Goal: Task Accomplishment & Management: Complete application form

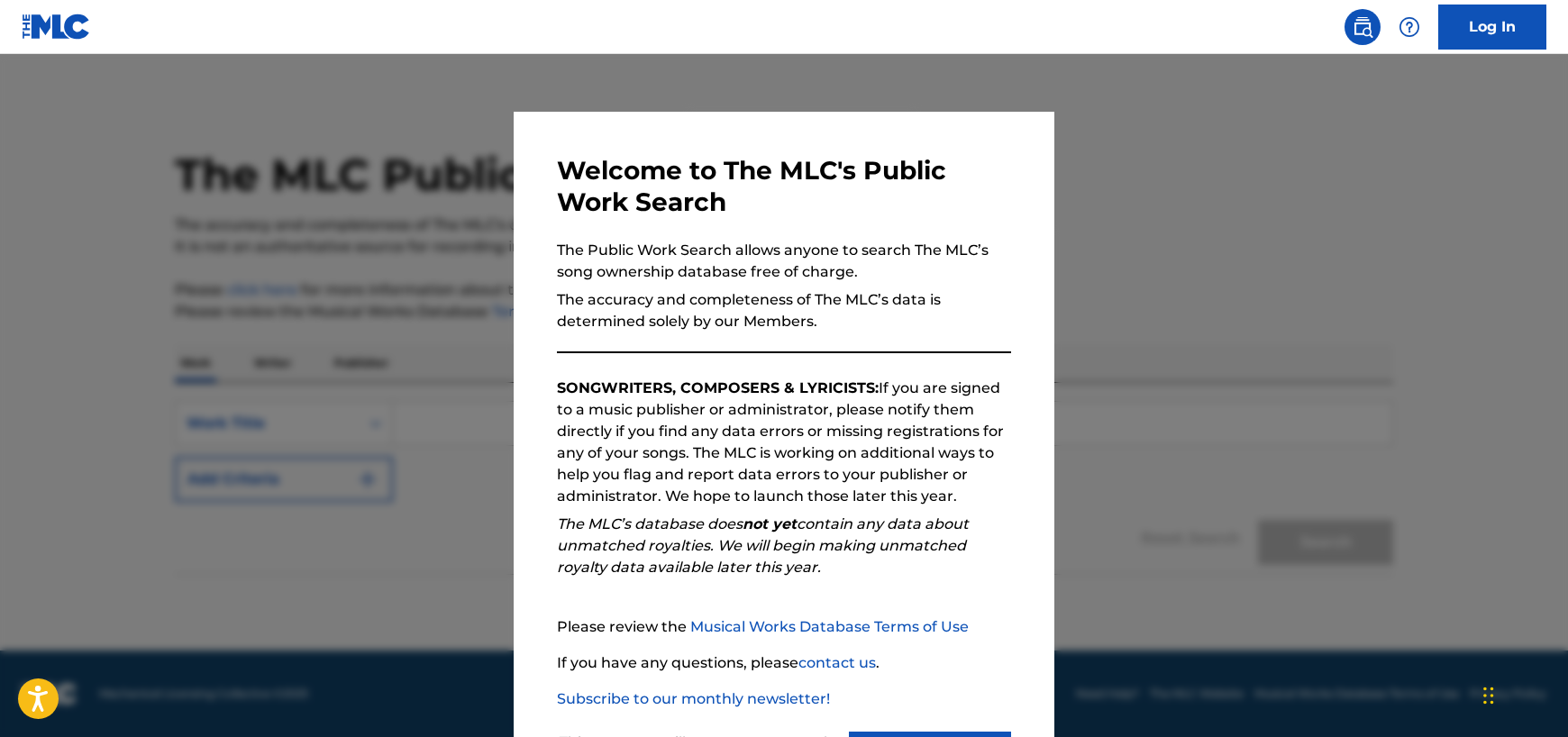
click at [1355, 26] on img at bounding box center [1363, 26] width 21 height 21
click at [1490, 27] on link "Log In" at bounding box center [1492, 27] width 108 height 45
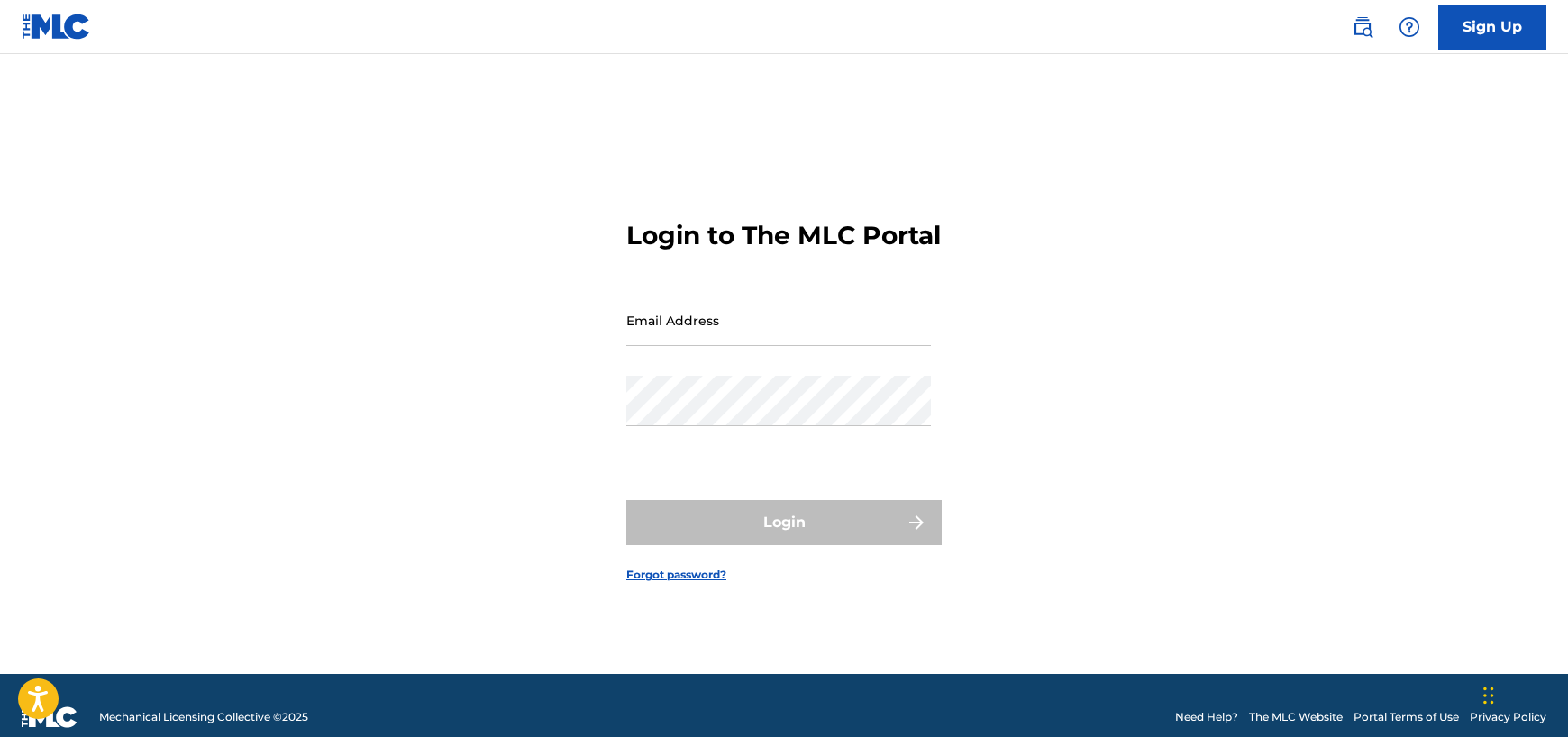
click at [676, 344] on input "Email Address" at bounding box center [778, 320] width 304 height 51
type input "[EMAIL_ADDRESS][DOMAIN_NAME]"
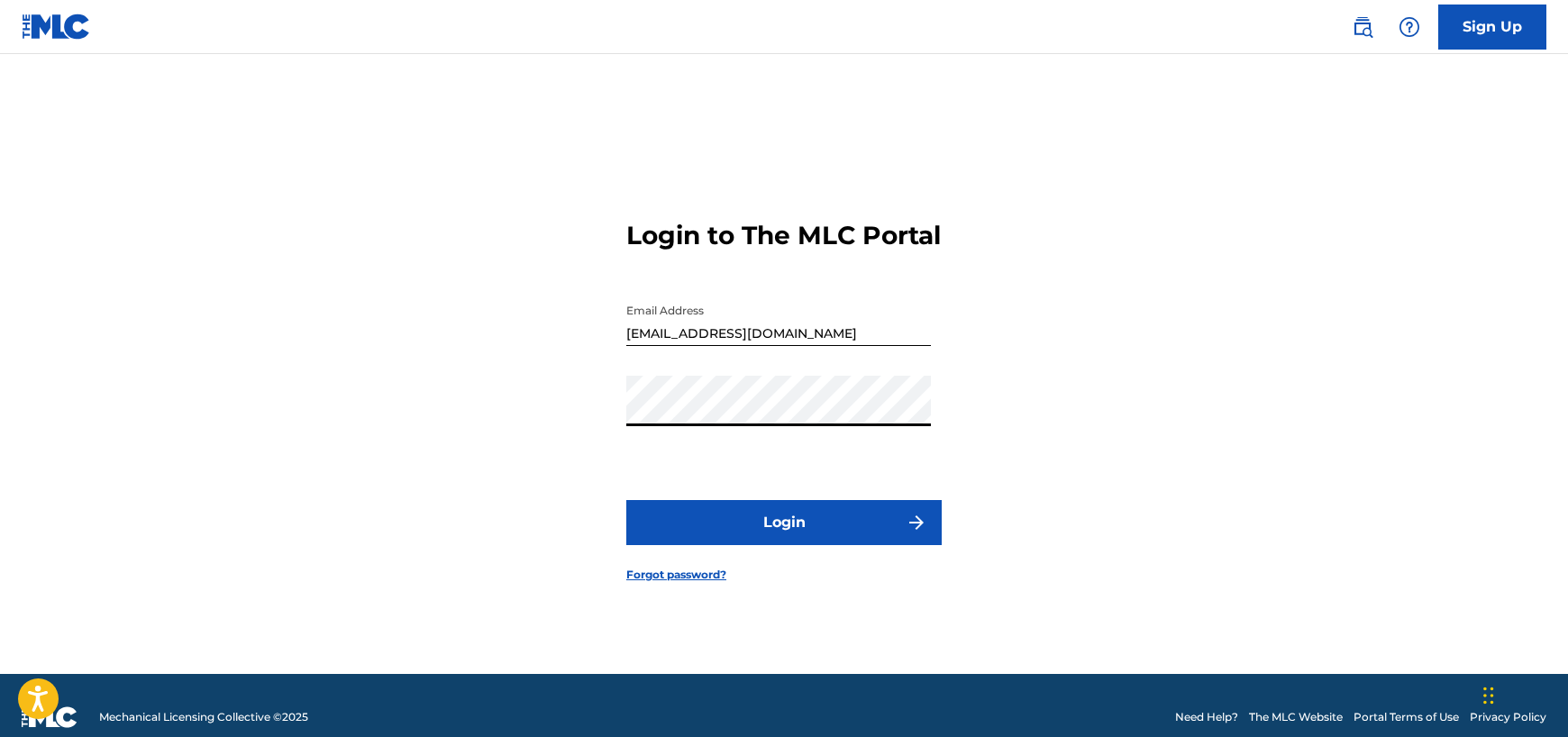
click at [890, 535] on button "Login" at bounding box center [784, 522] width 315 height 45
click at [1479, 34] on link "Sign Up" at bounding box center [1492, 27] width 108 height 45
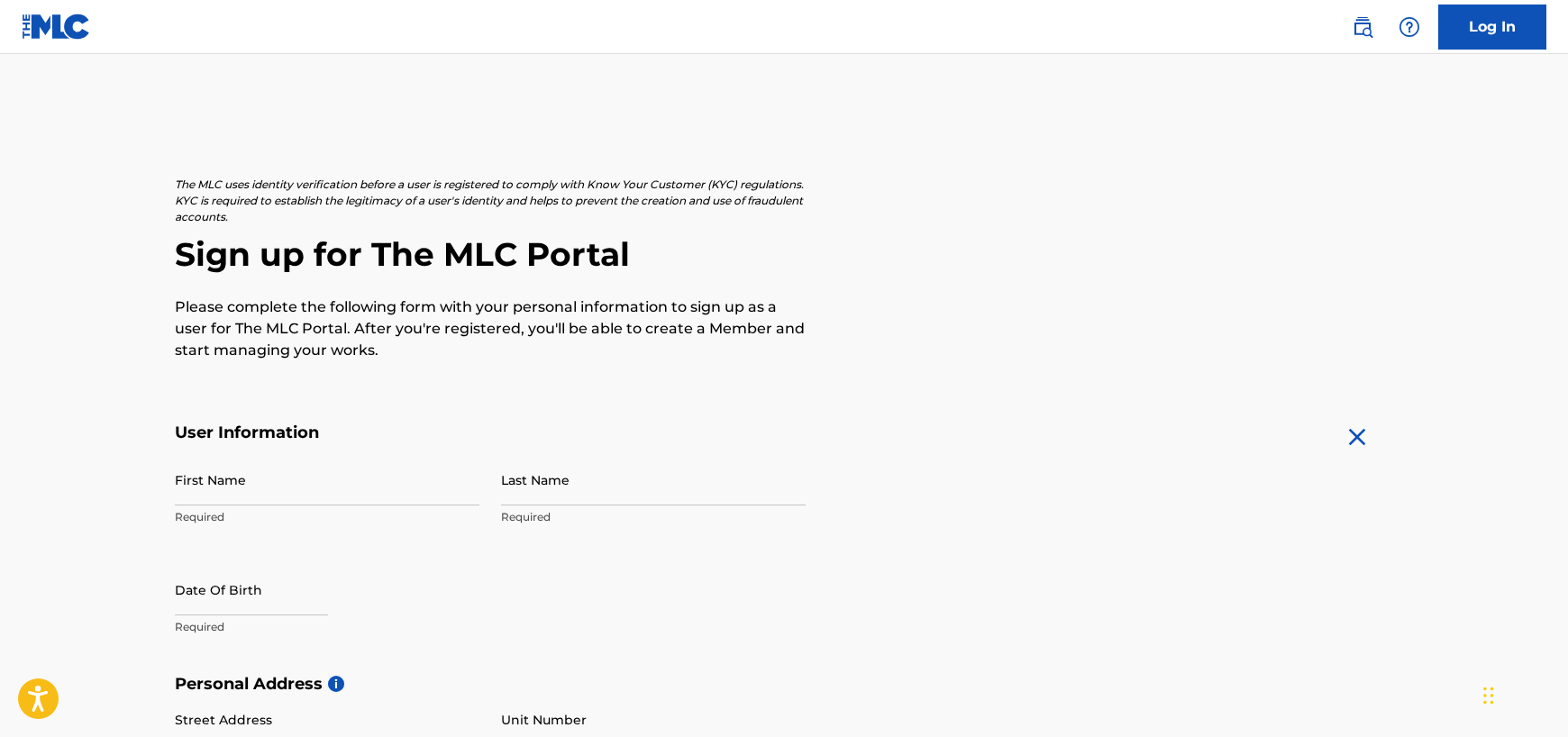
click at [249, 477] on input "First Name" at bounding box center [327, 480] width 304 height 51
type input "[PERSON_NAME]"
select select "7"
select select "2025"
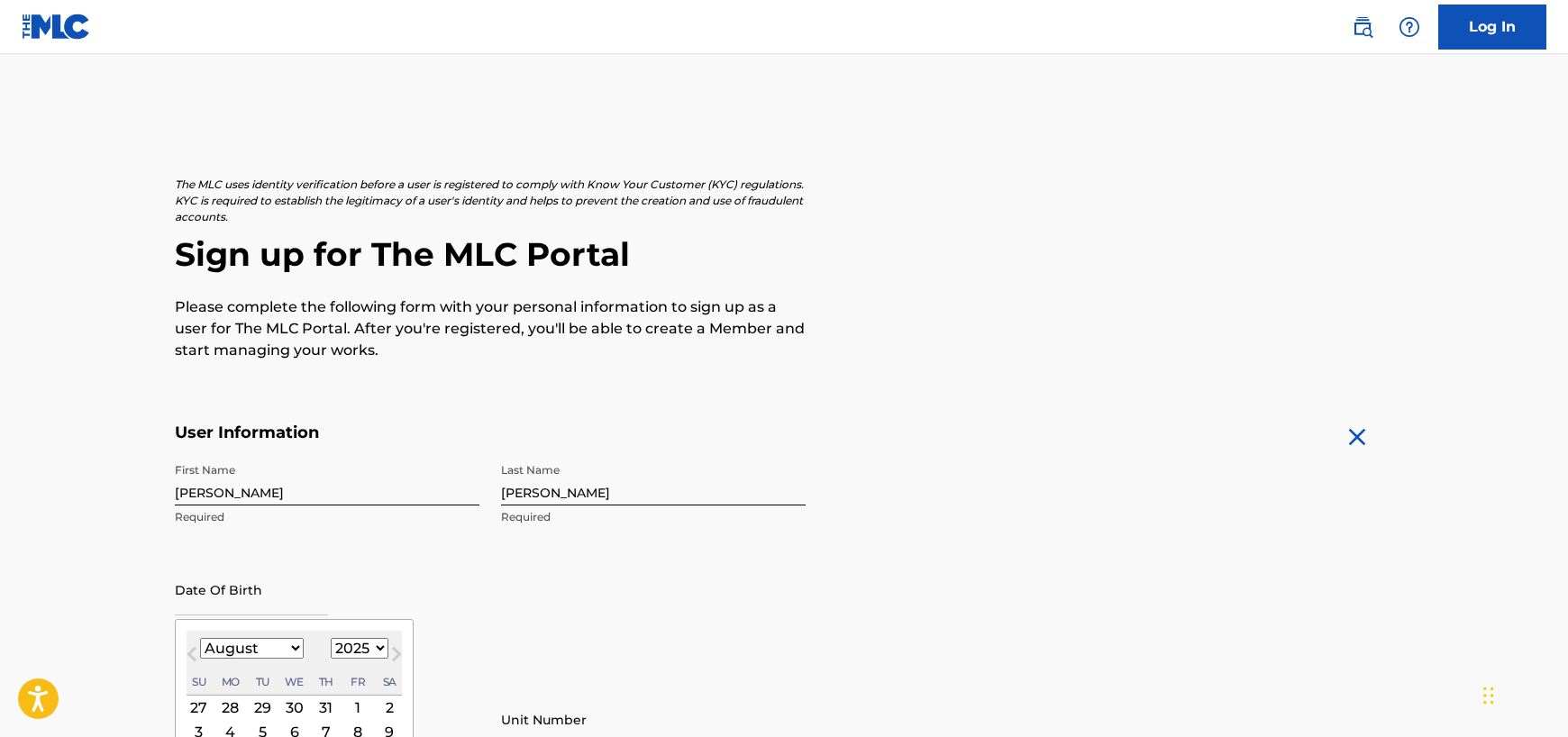
click at [289, 646] on select "January February March April May June July August September October November De…" at bounding box center [251, 648] width 104 height 21
select select "8"
click at [200, 638] on select "January February March April May June July August September October November De…" at bounding box center [251, 648] width 104 height 21
click at [226, 707] on div "1" at bounding box center [231, 707] width 21 height 21
type input "[DATE]"
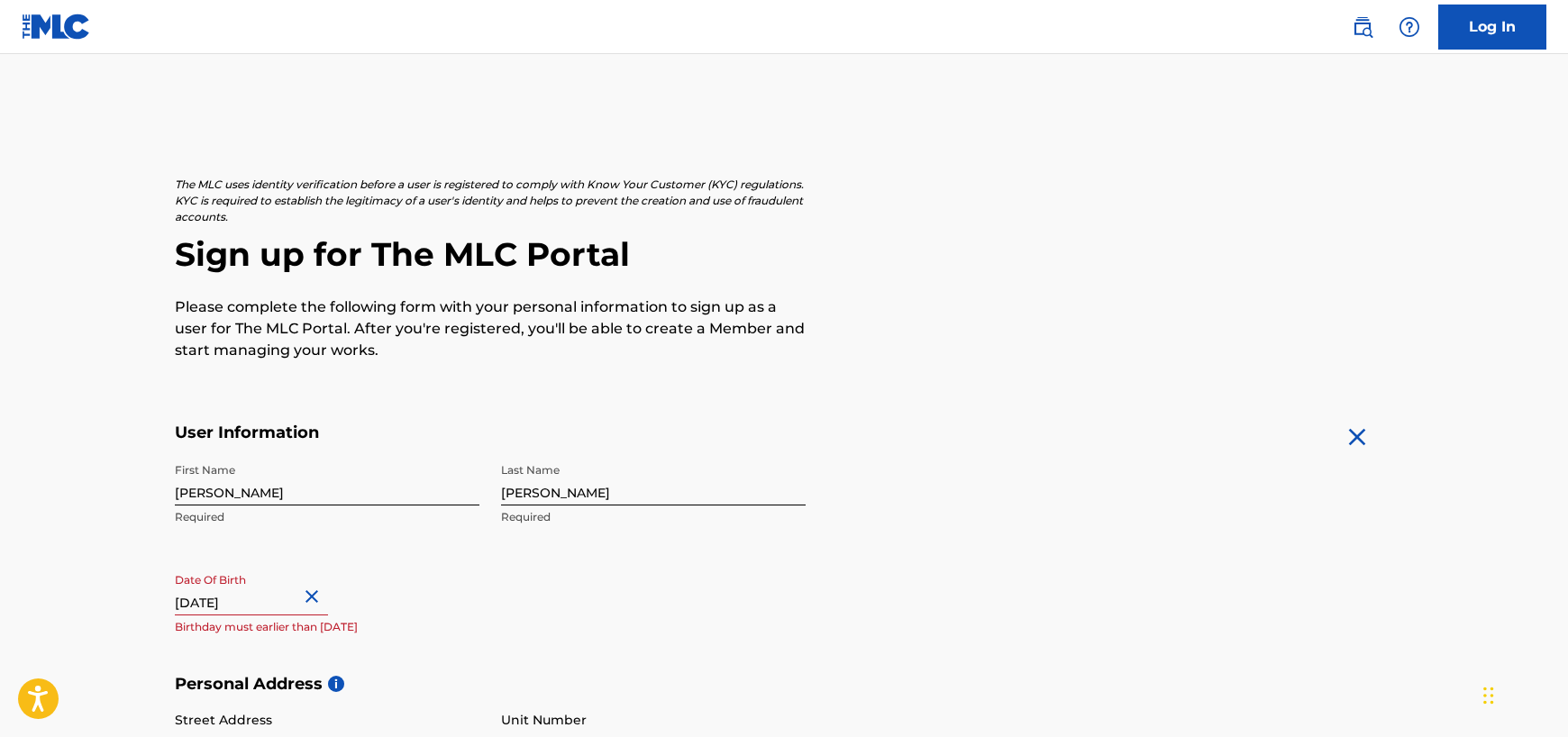
click at [281, 600] on input "[DATE]" at bounding box center [251, 590] width 153 height 51
select select "8"
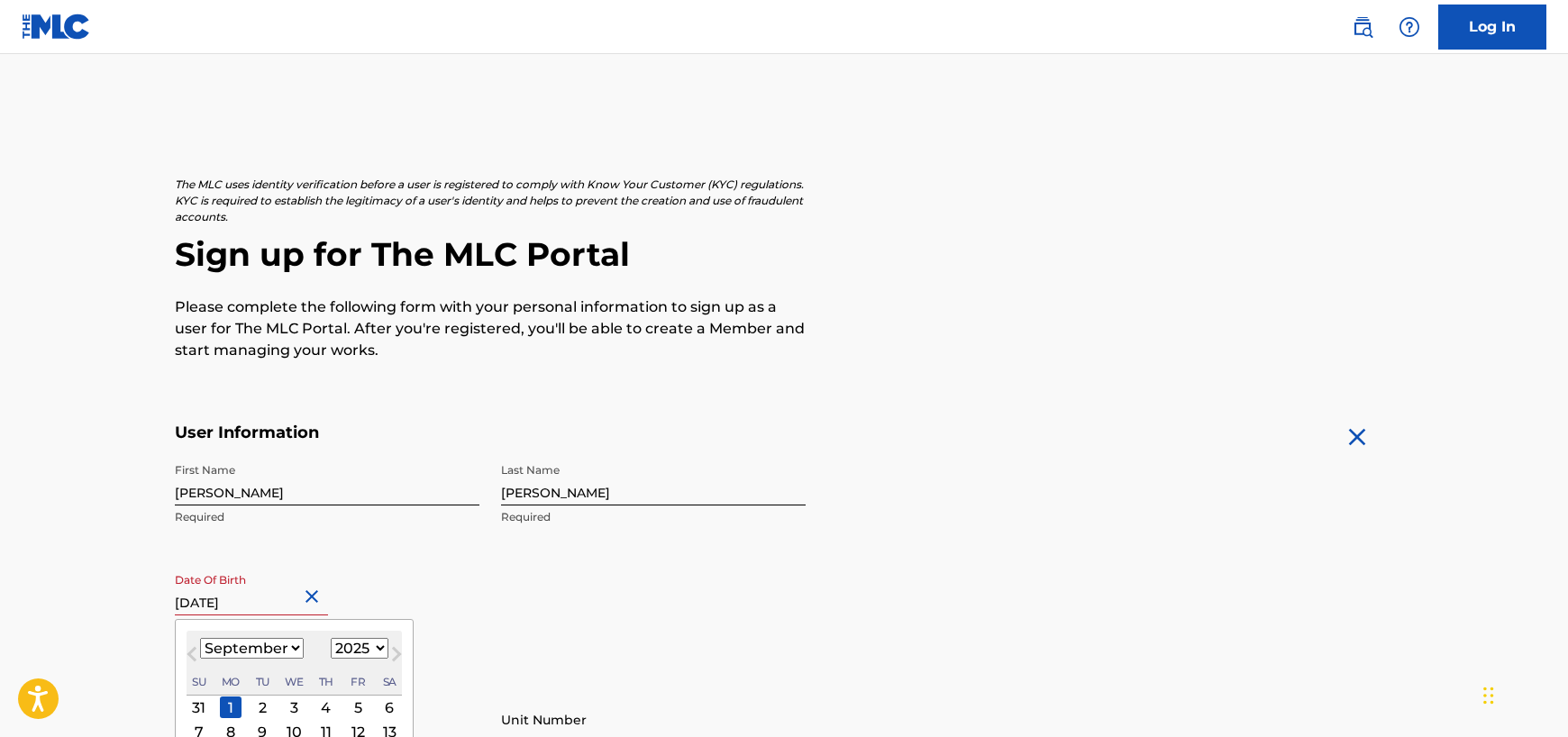
click at [374, 645] on select "1899 1900 1901 1902 1903 1904 1905 1906 1907 1908 1909 1910 1911 1912 1913 1914…" at bounding box center [359, 648] width 58 height 21
select select "1951"
click at [330, 638] on select "1899 1900 1901 1902 1903 1904 1905 1906 1907 1908 1909 1910 1911 1912 1913 1914…" at bounding box center [359, 648] width 58 height 21
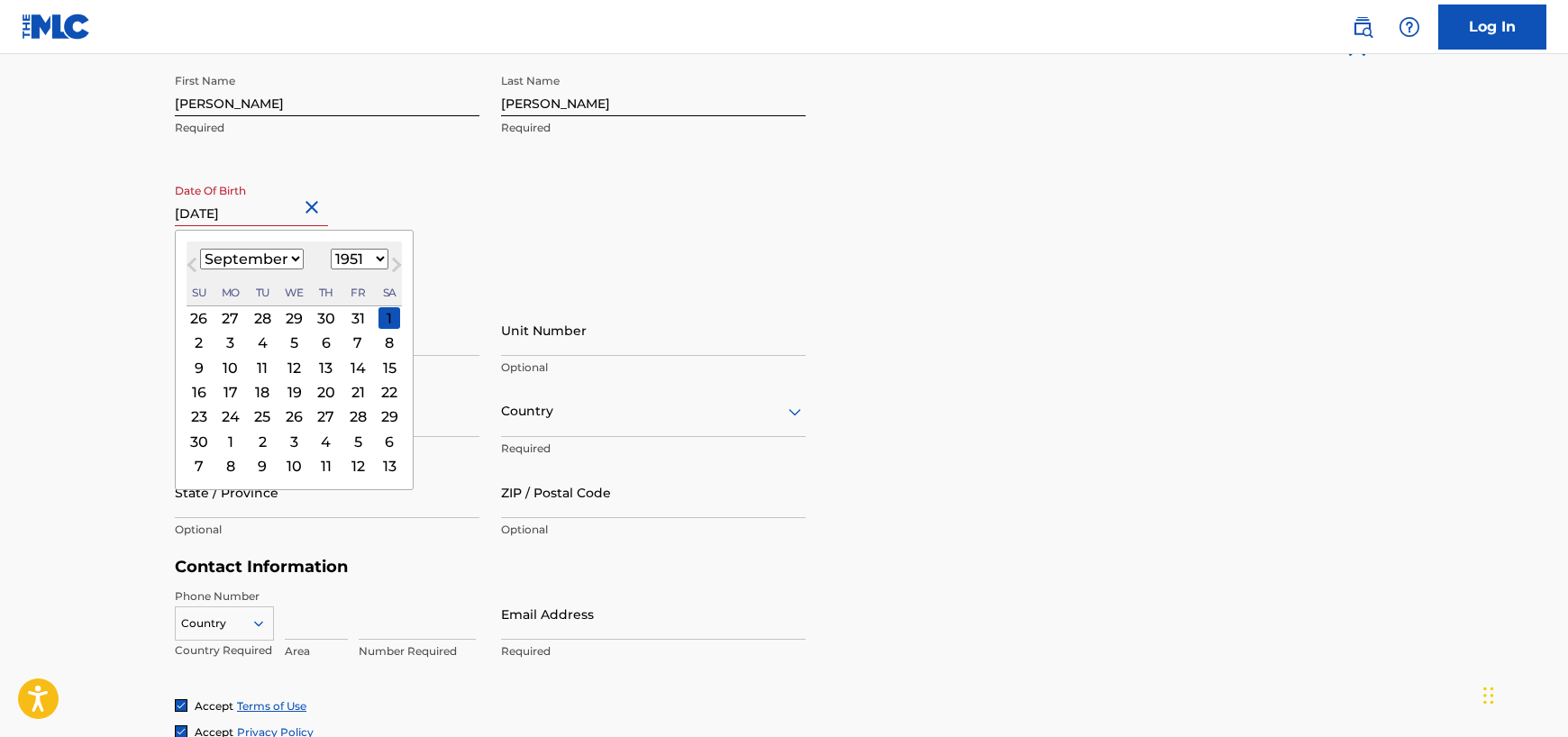
scroll to position [428, 0]
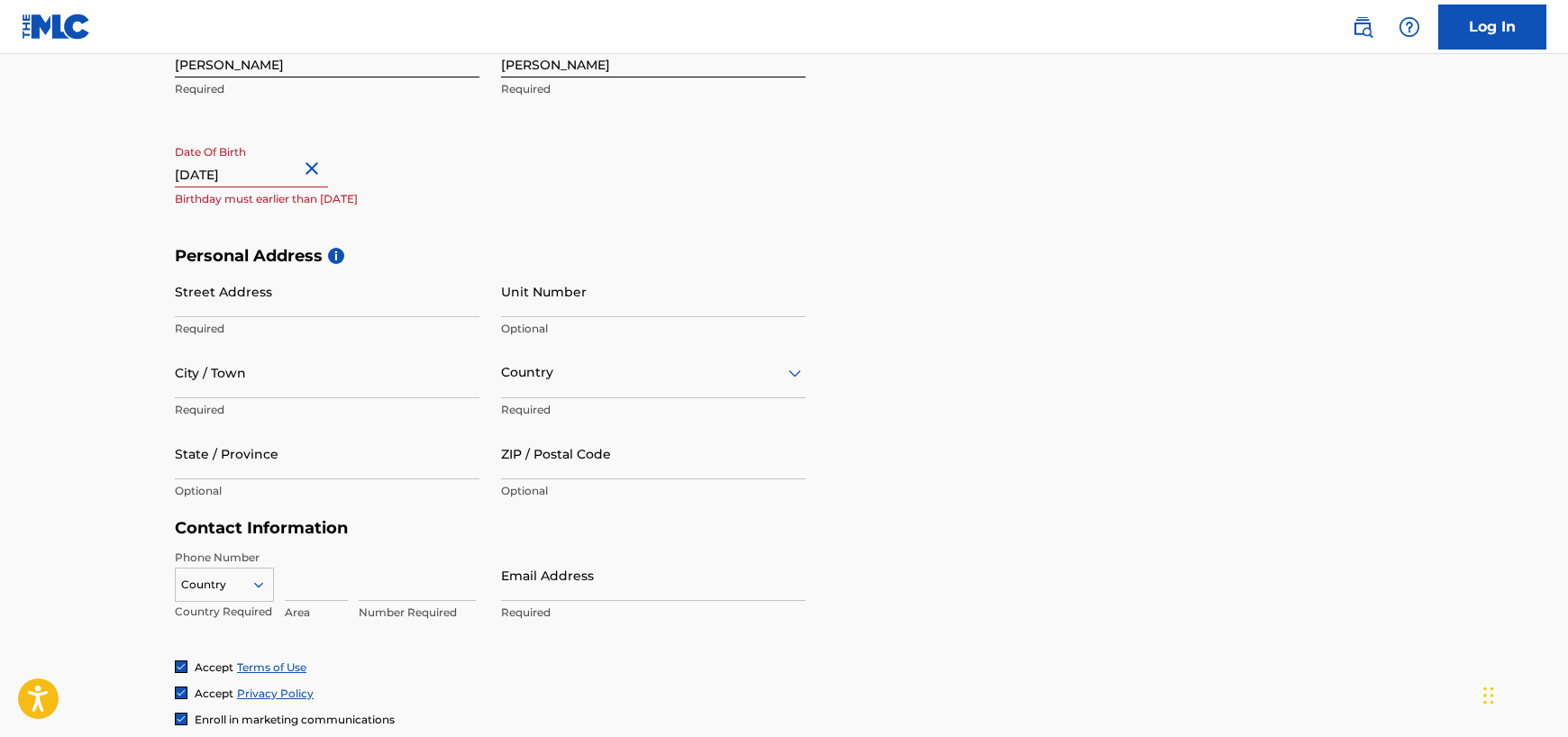
select select "8"
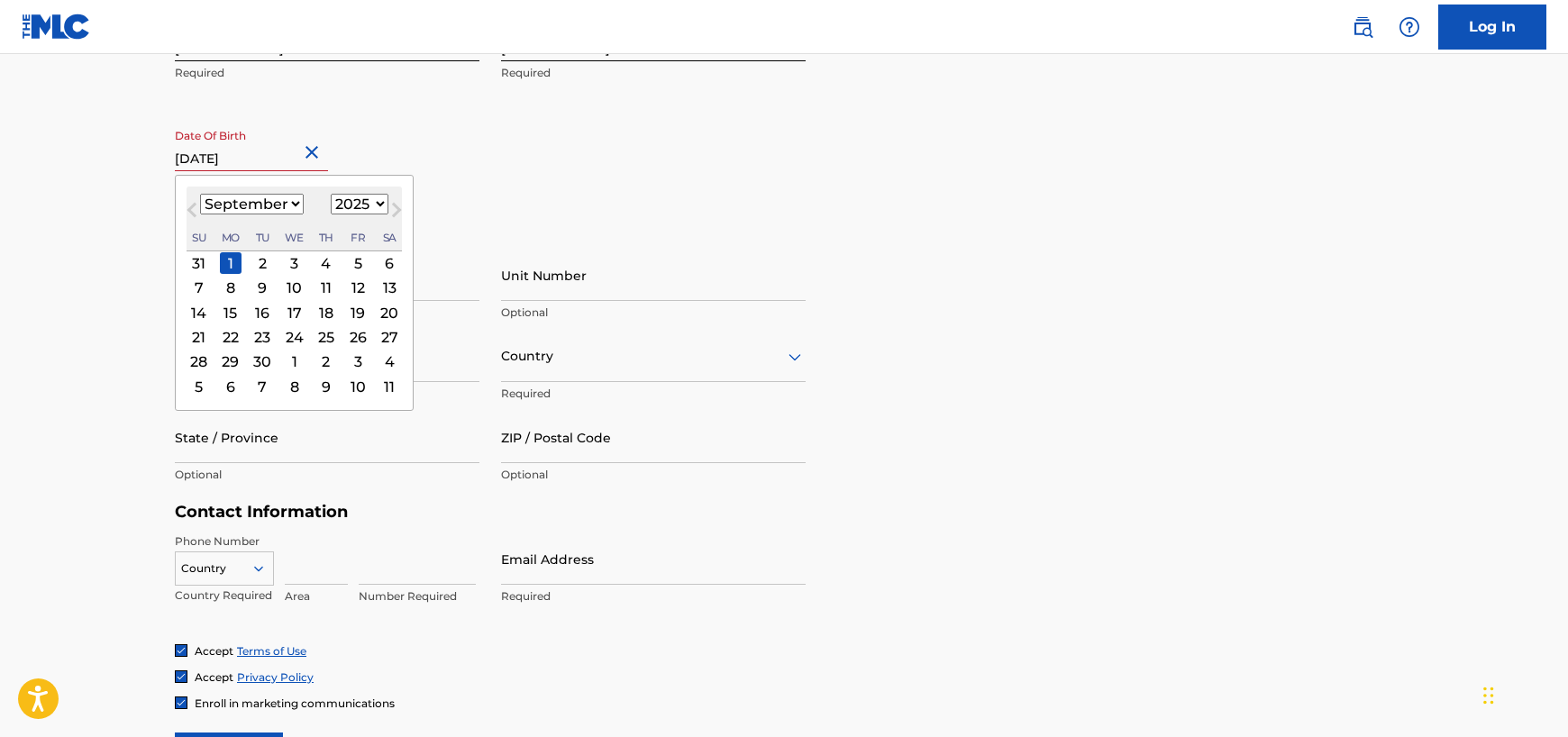
click at [268, 176] on div "Date Of Birth [DEMOGRAPHIC_DATA] Previous Month Next Month [DATE] January Febru…" at bounding box center [327, 160] width 304 height 81
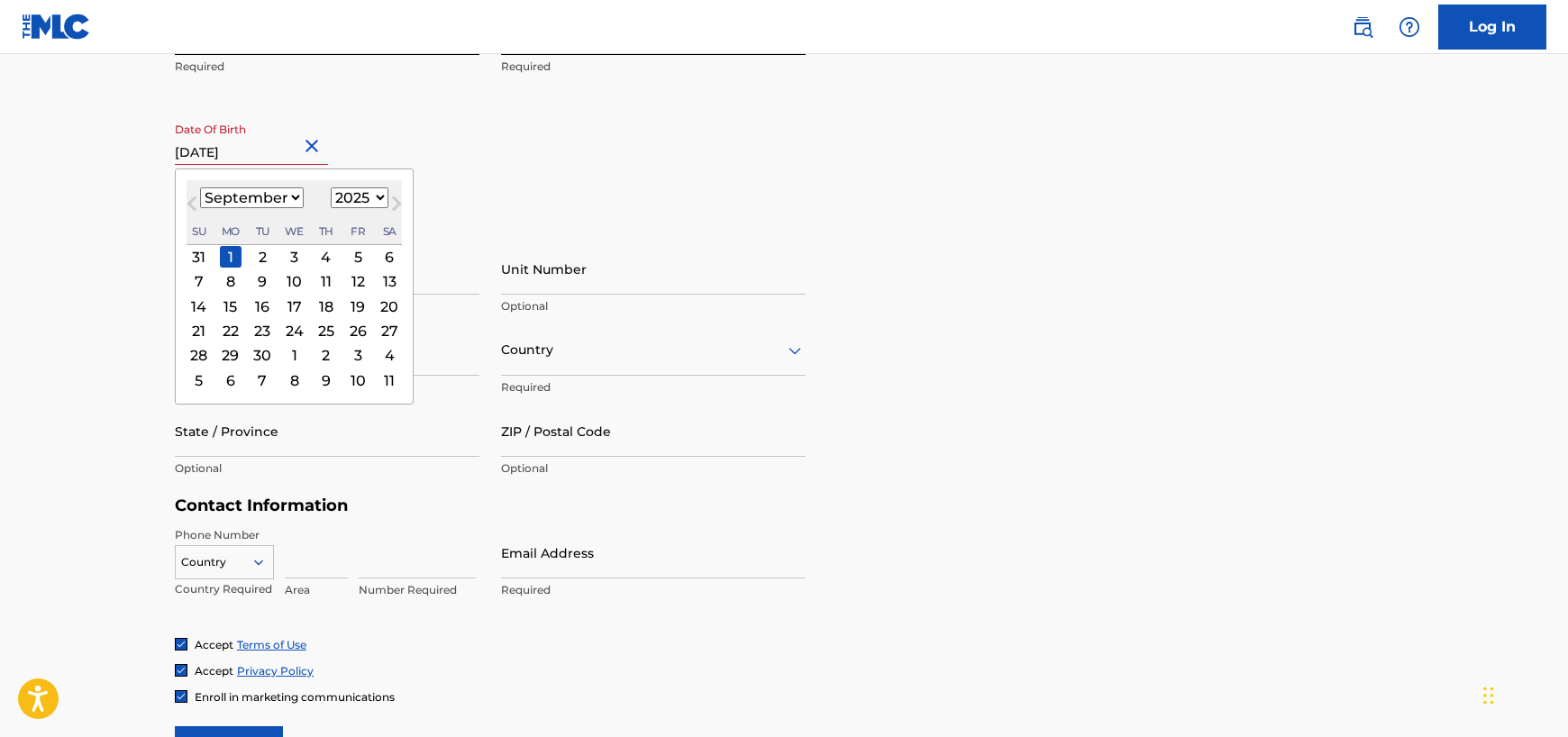
click at [370, 197] on select "1899 1900 1901 1902 1903 1904 1905 1906 1907 1908 1909 1910 1911 1912 1913 1914…" at bounding box center [359, 198] width 58 height 21
select select "1951"
click at [330, 188] on select "1899 1900 1901 1902 1903 1904 1905 1906 1907 1908 1909 1910 1911 1912 1913 1914…" at bounding box center [359, 198] width 58 height 21
click at [321, 144] on button "Close" at bounding box center [315, 146] width 27 height 55
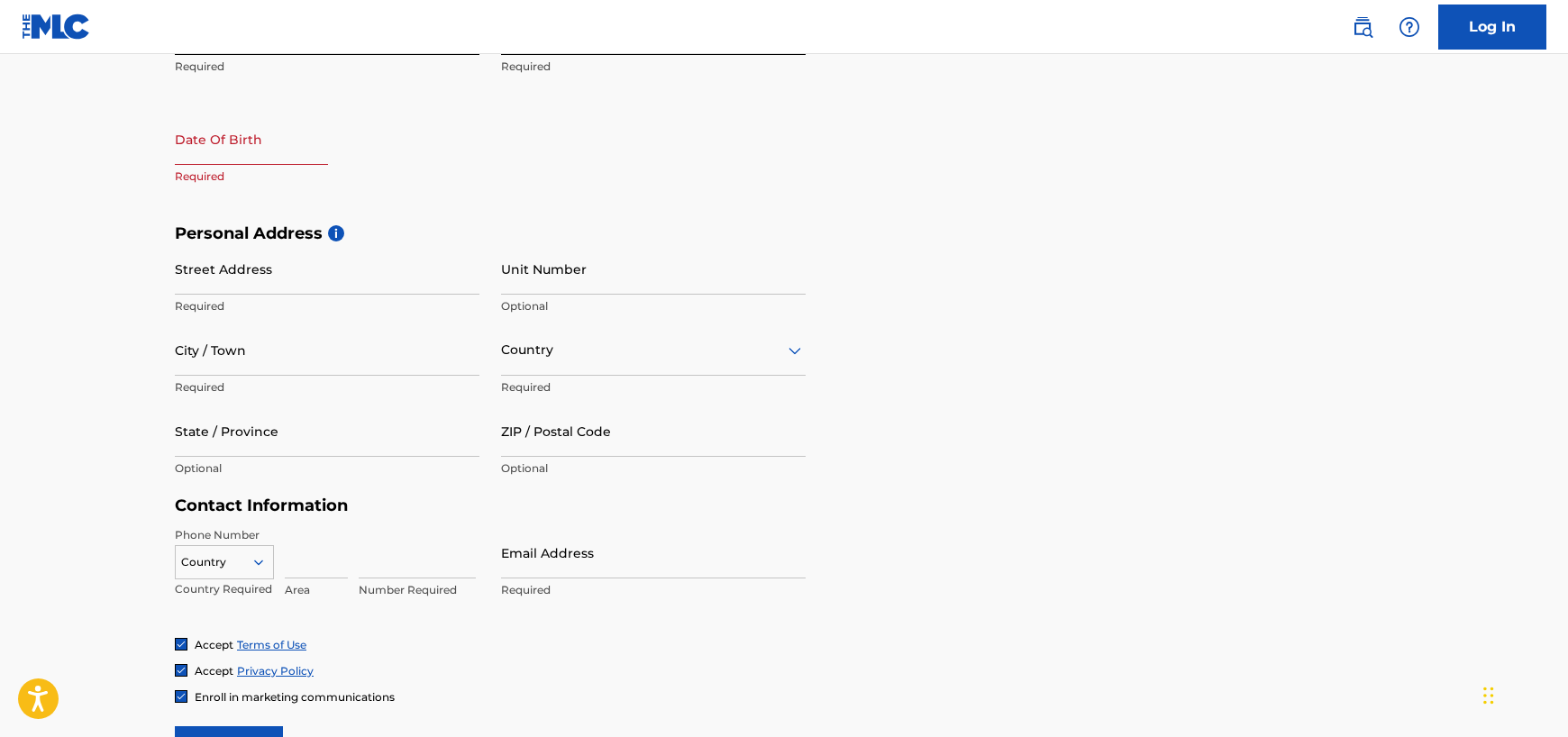
click at [315, 146] on input "text" at bounding box center [251, 139] width 153 height 51
select select "7"
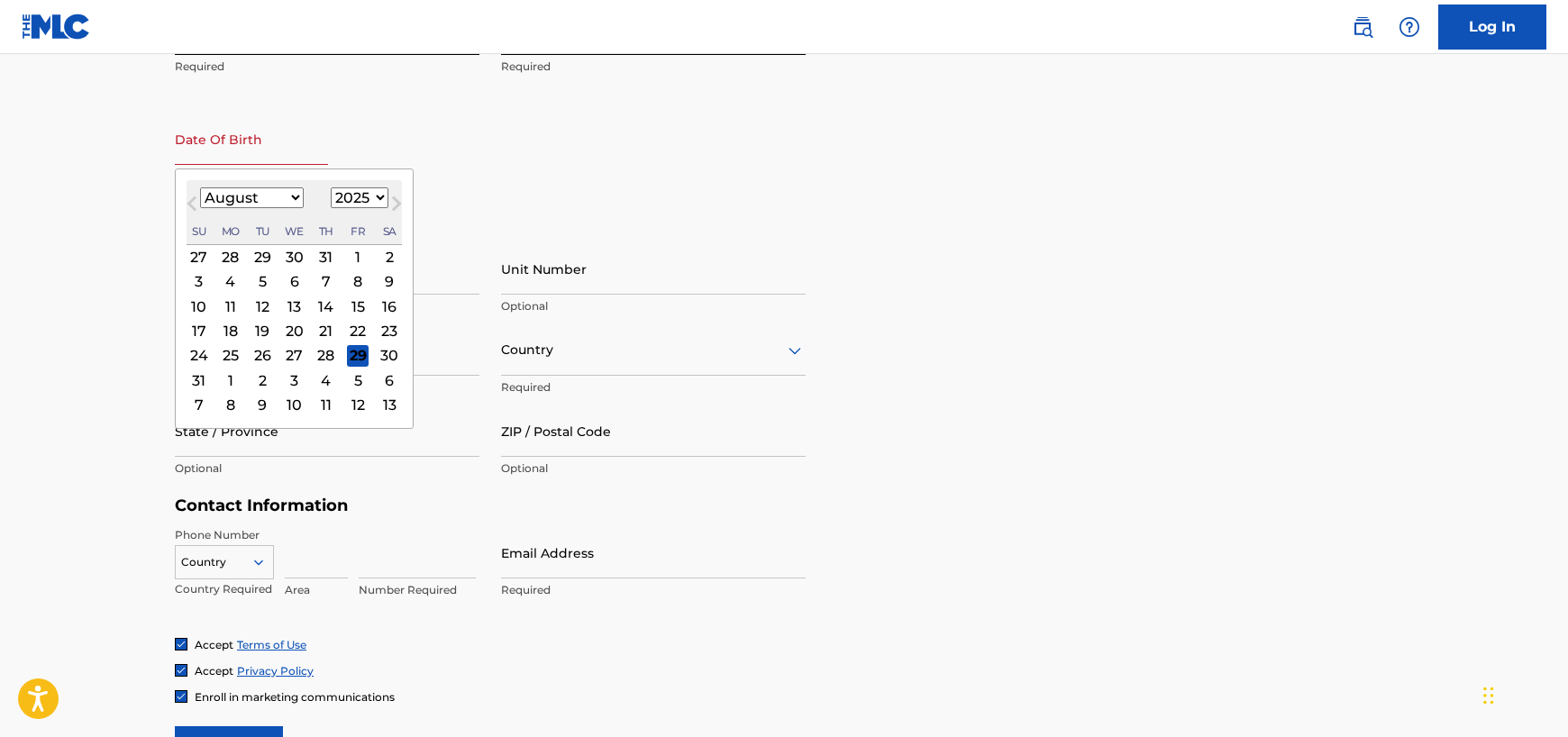
click at [281, 195] on select "January February March April May June July August September October November De…" at bounding box center [251, 198] width 104 height 21
click at [377, 190] on select "1899 1900 1901 1902 1903 1904 1905 1906 1907 1908 1909 1910 1911 1912 1913 1914…" at bounding box center [359, 198] width 58 height 21
select select "1951"
click at [330, 188] on select "1899 1900 1901 1902 1903 1904 1905 1906 1907 1908 1909 1910 1911 1912 1913 1914…" at bounding box center [359, 198] width 58 height 21
click at [290, 194] on select "January February March April May June July August September October November De…" at bounding box center [251, 198] width 104 height 21
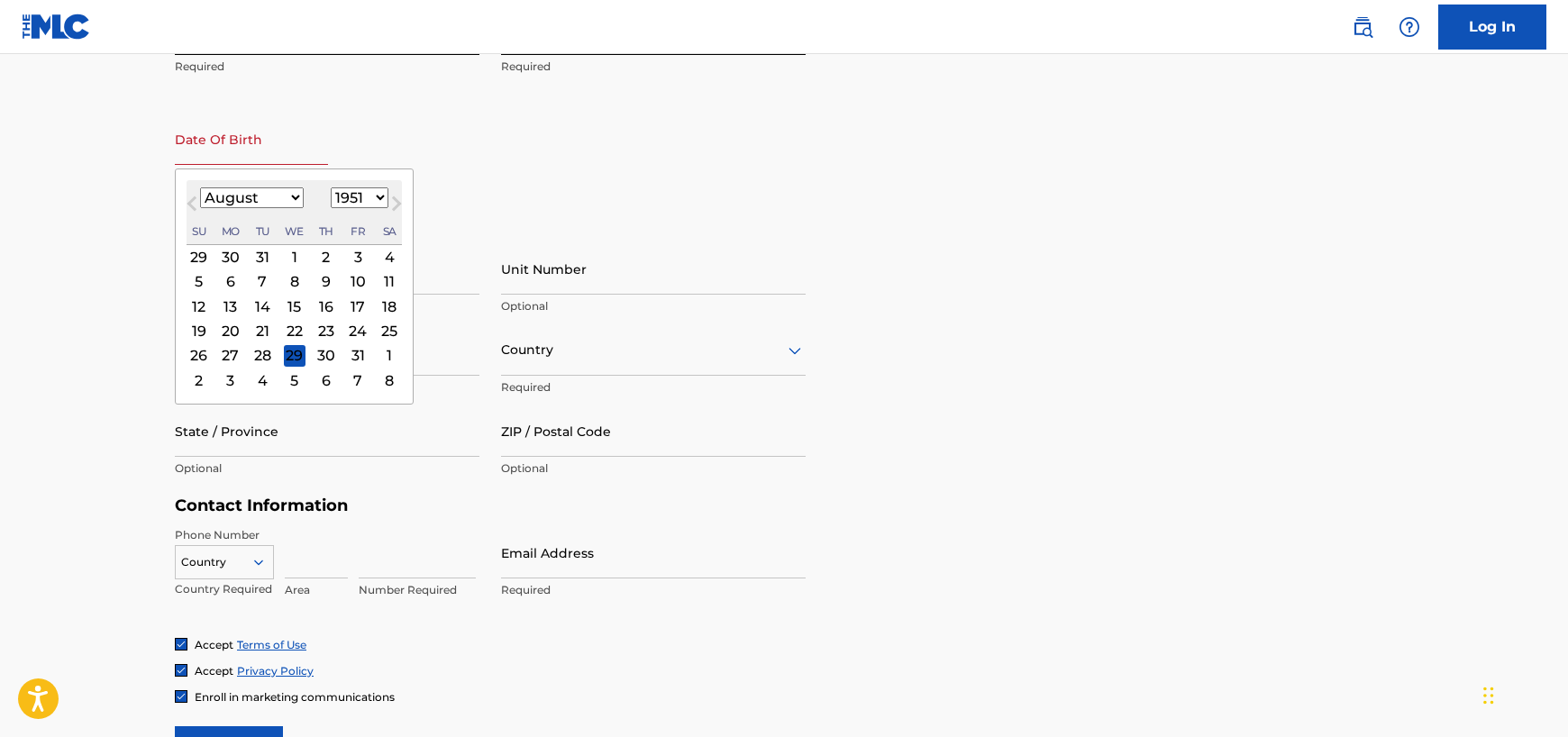
select select "8"
click at [200, 188] on select "January February March April May June July August September October November De…" at bounding box center [251, 198] width 104 height 21
click at [382, 255] on div "1" at bounding box center [389, 257] width 21 height 21
type input "[DATE]"
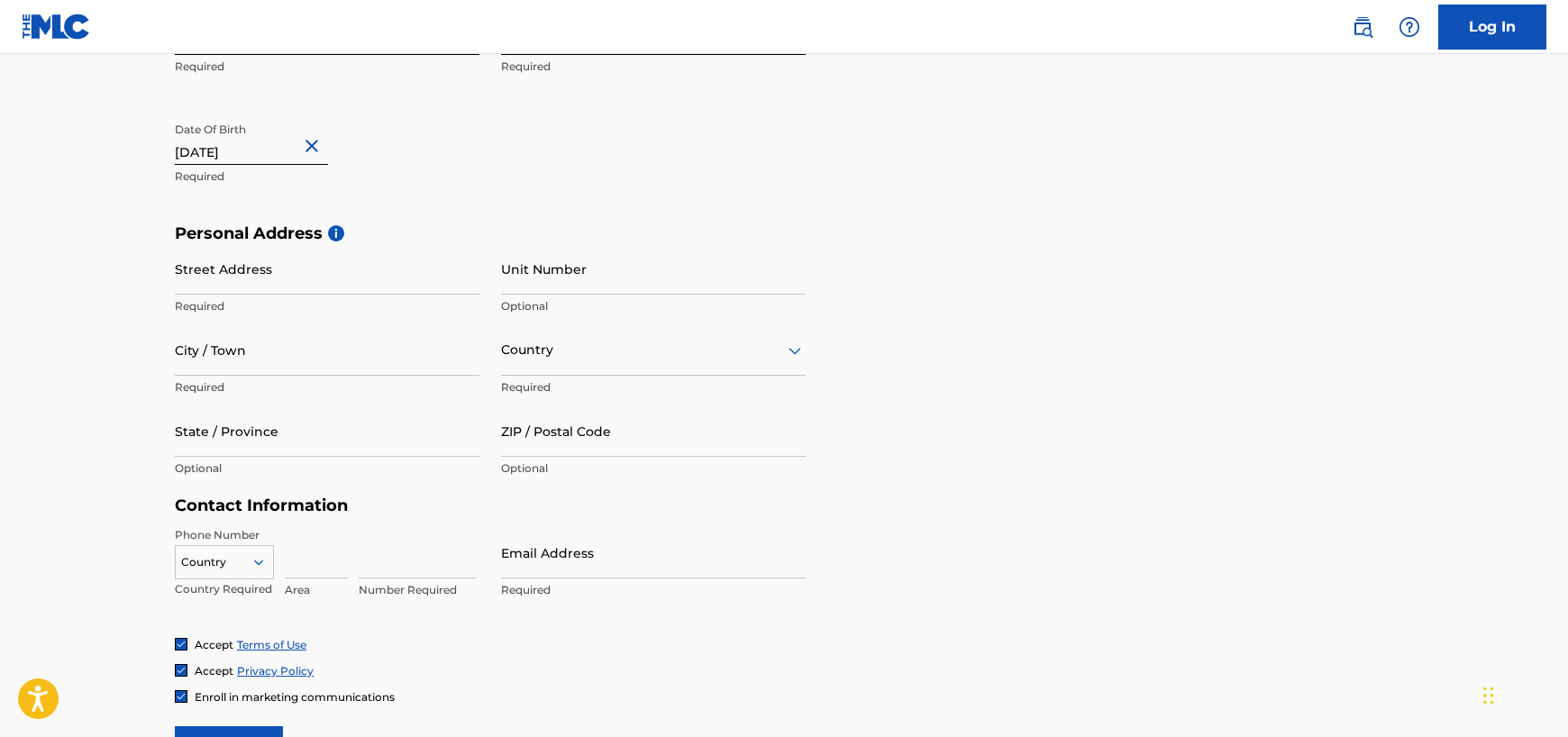
click at [234, 285] on input "Street Address" at bounding box center [327, 269] width 304 height 51
type input "1313 oak timber dr"
type input "euless"
type input "u"
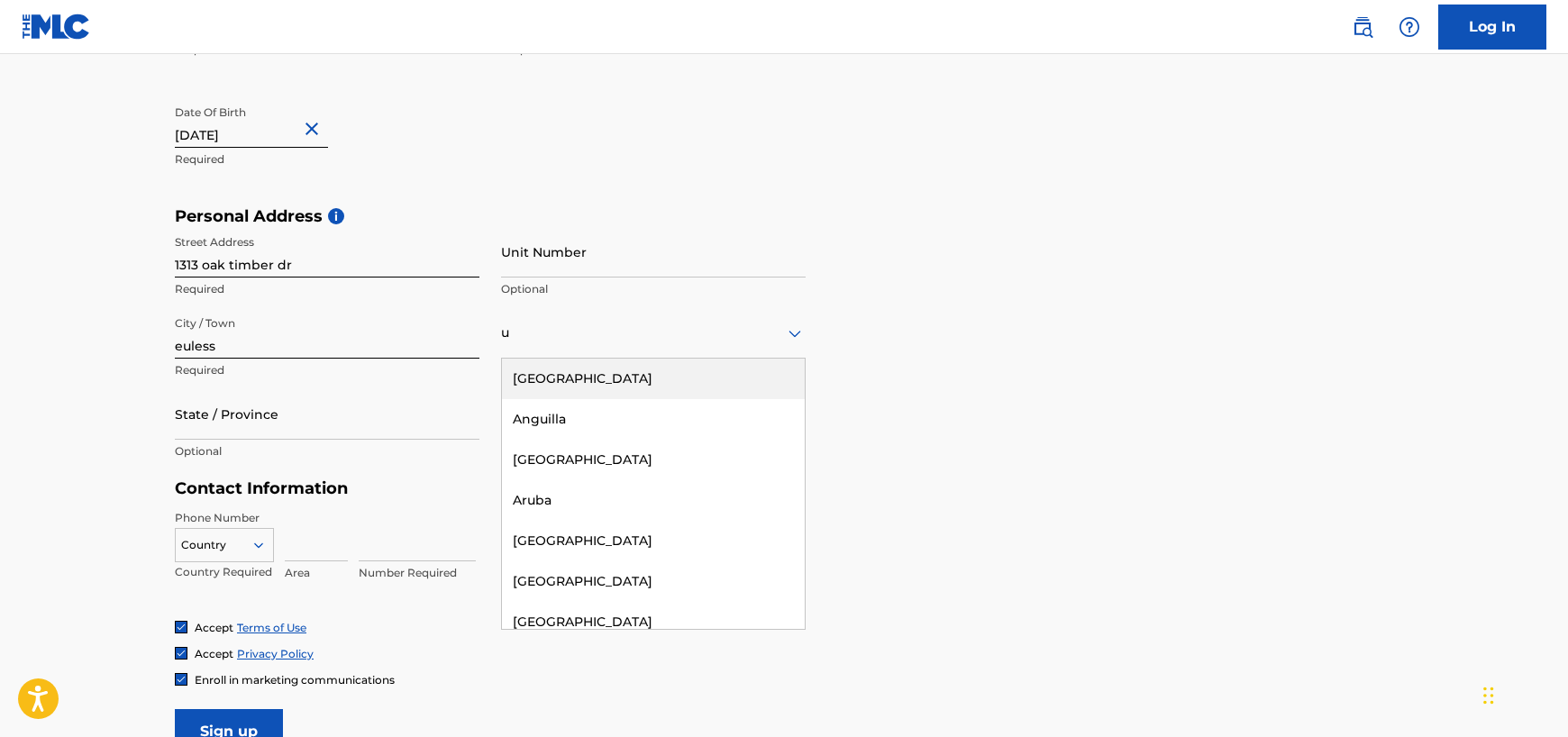
scroll to position [473, 0]
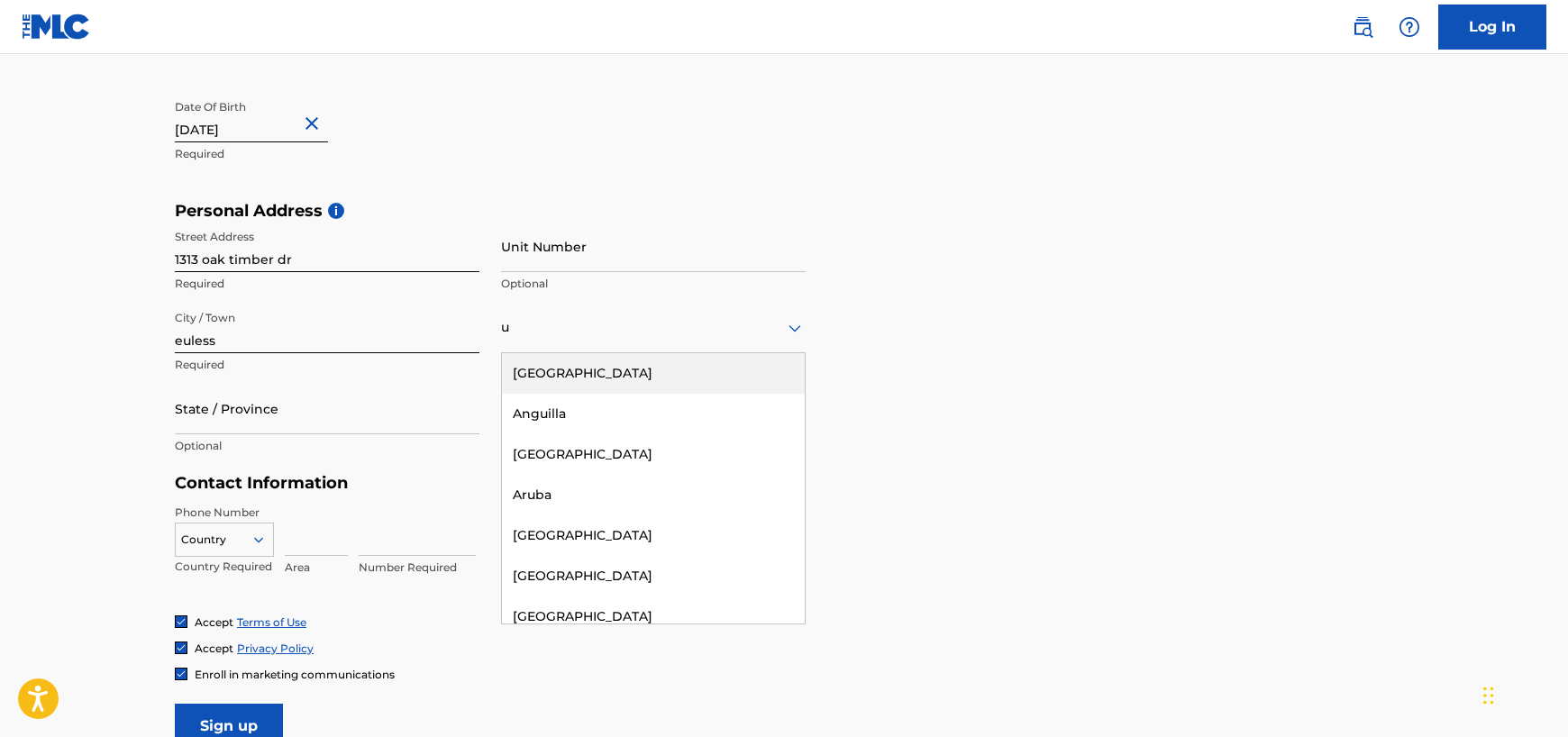
click at [538, 374] on div "[GEOGRAPHIC_DATA]" at bounding box center [653, 373] width 303 height 40
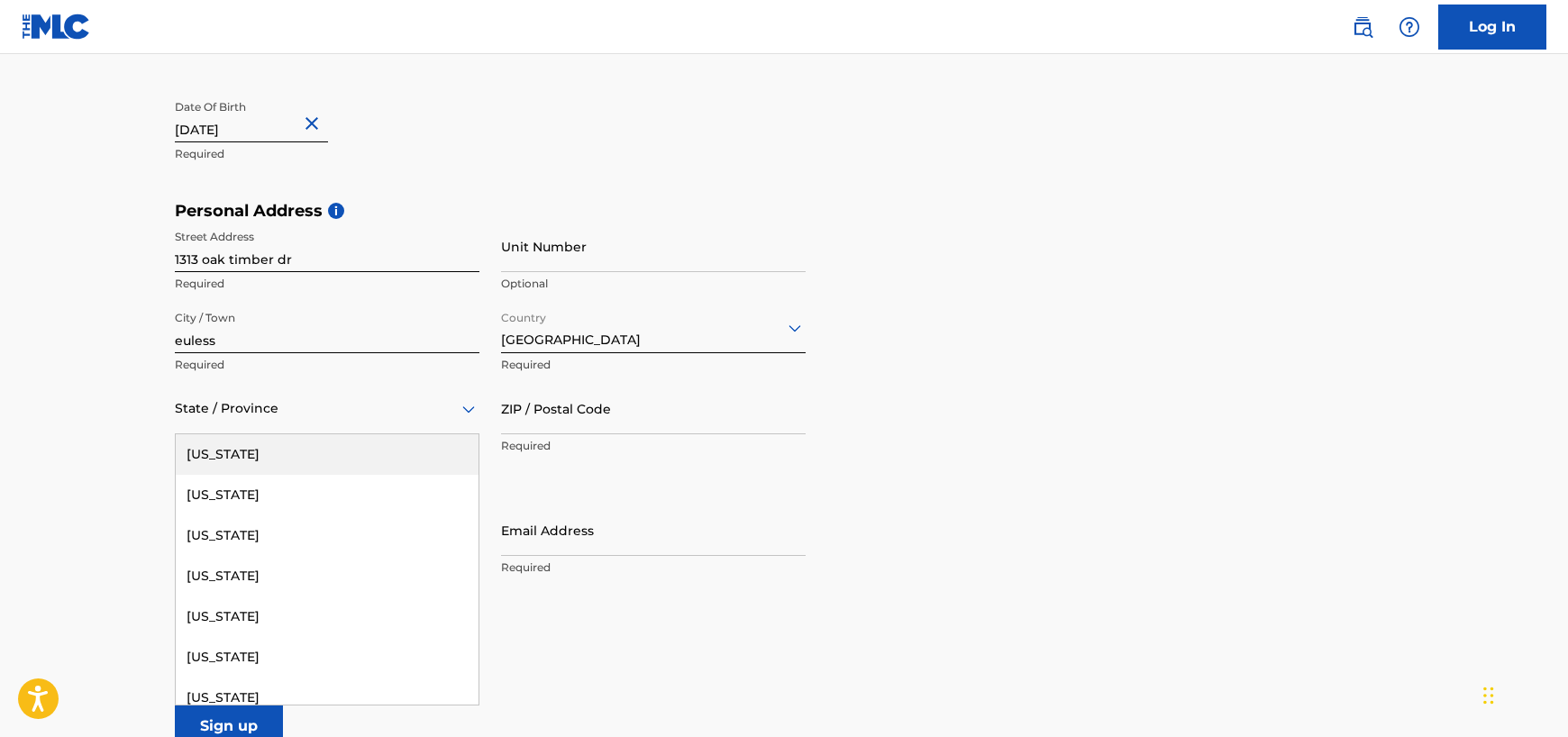
click at [278, 421] on div "State / Province" at bounding box center [327, 408] width 304 height 51
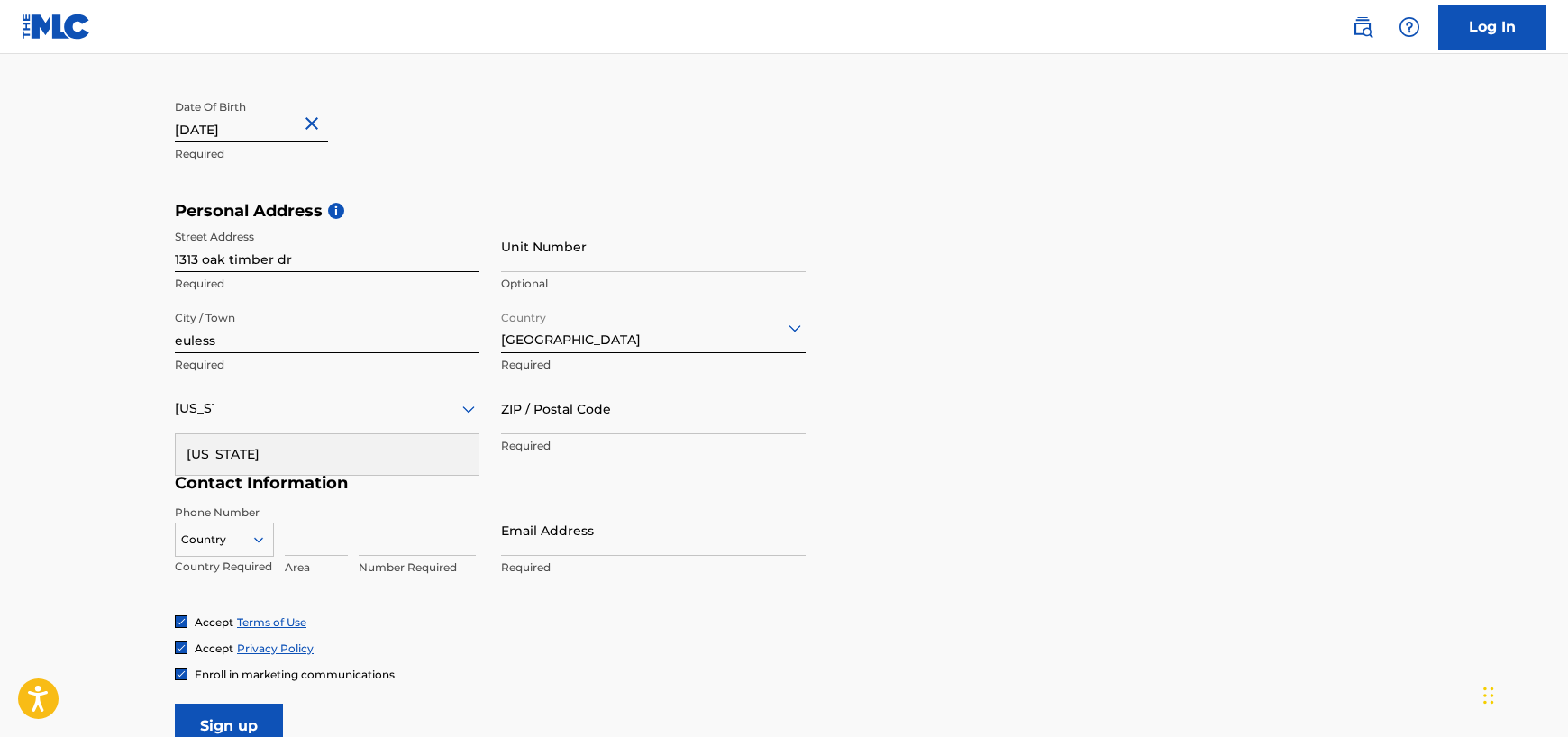
type input "[US_STATE]"
click at [586, 417] on input "ZIP / Postal Code" at bounding box center [653, 408] width 304 height 51
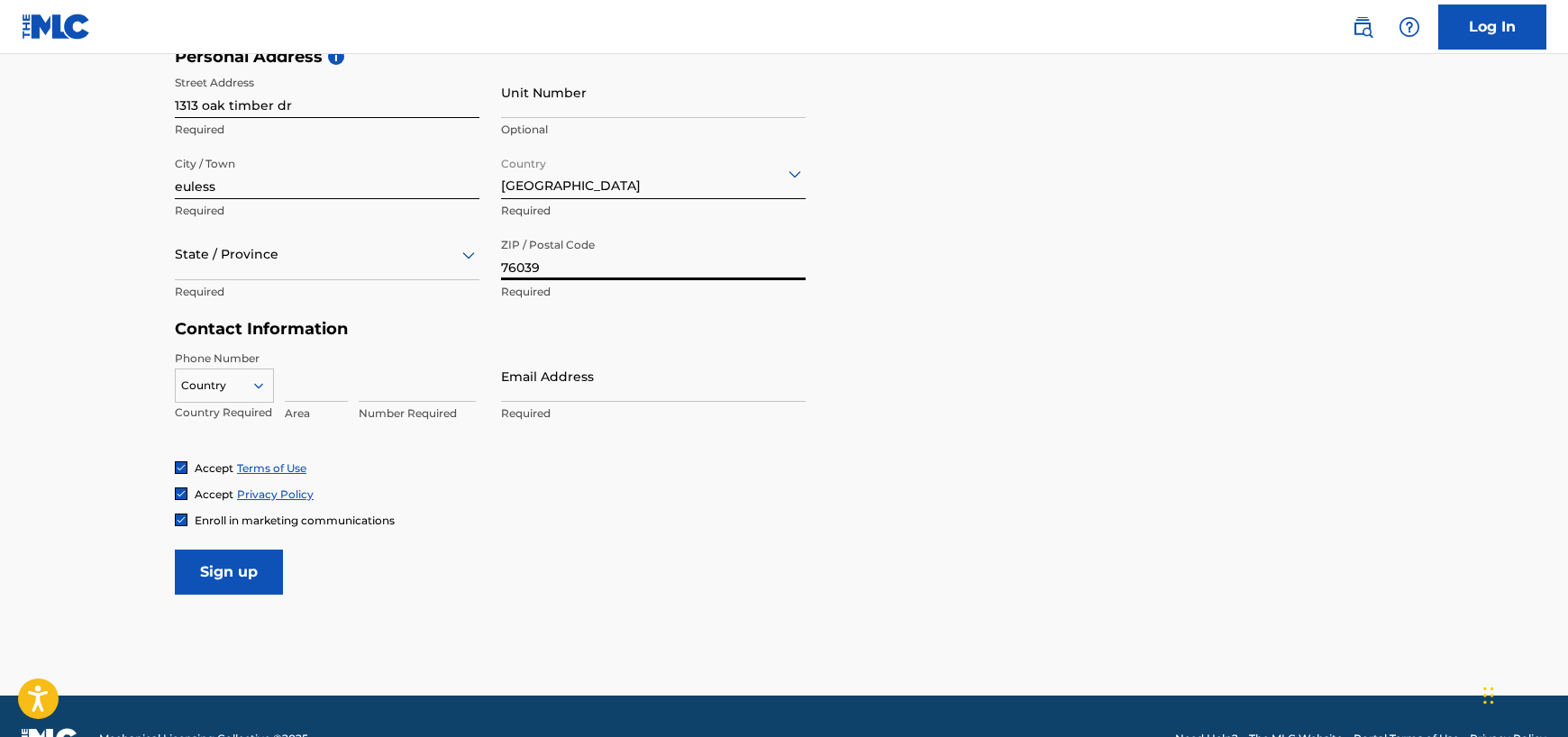
scroll to position [672, 0]
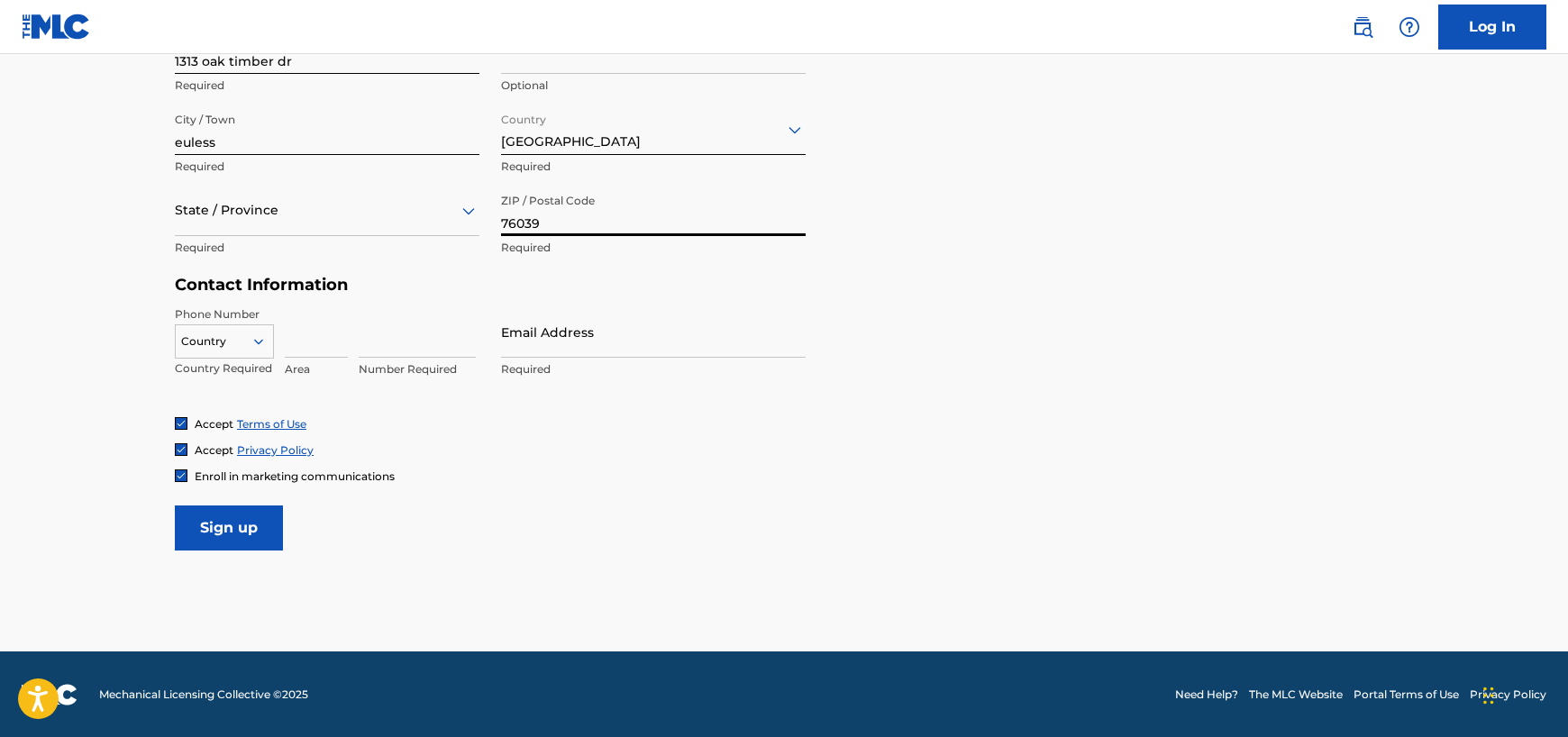
type input "76039"
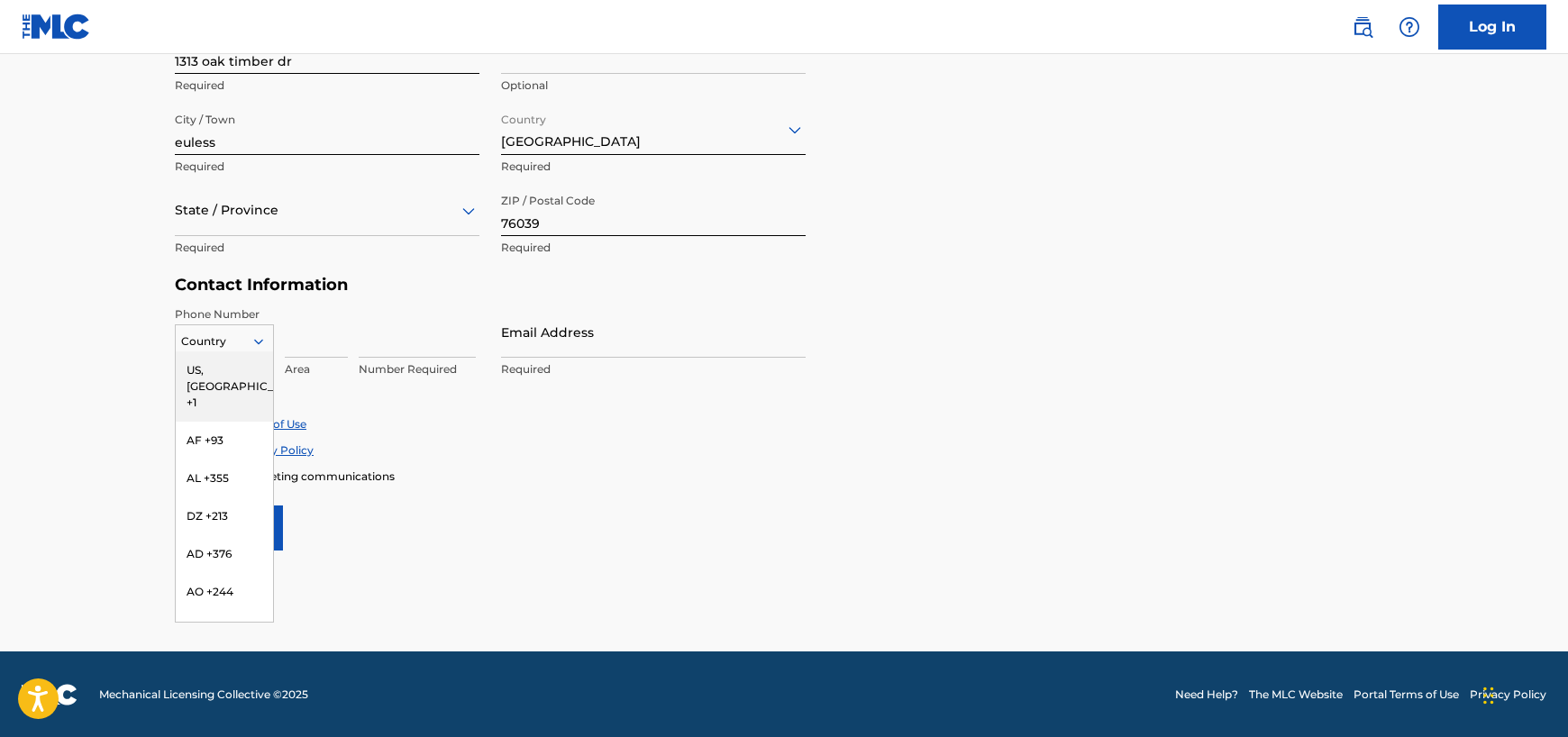
click at [259, 337] on icon at bounding box center [258, 341] width 16 height 16
click at [193, 371] on div "US, [GEOGRAPHIC_DATA] +1" at bounding box center [224, 386] width 97 height 70
click at [260, 336] on icon at bounding box center [258, 341] width 16 height 16
click at [214, 368] on div "US, [GEOGRAPHIC_DATA] +1" at bounding box center [224, 386] width 97 height 70
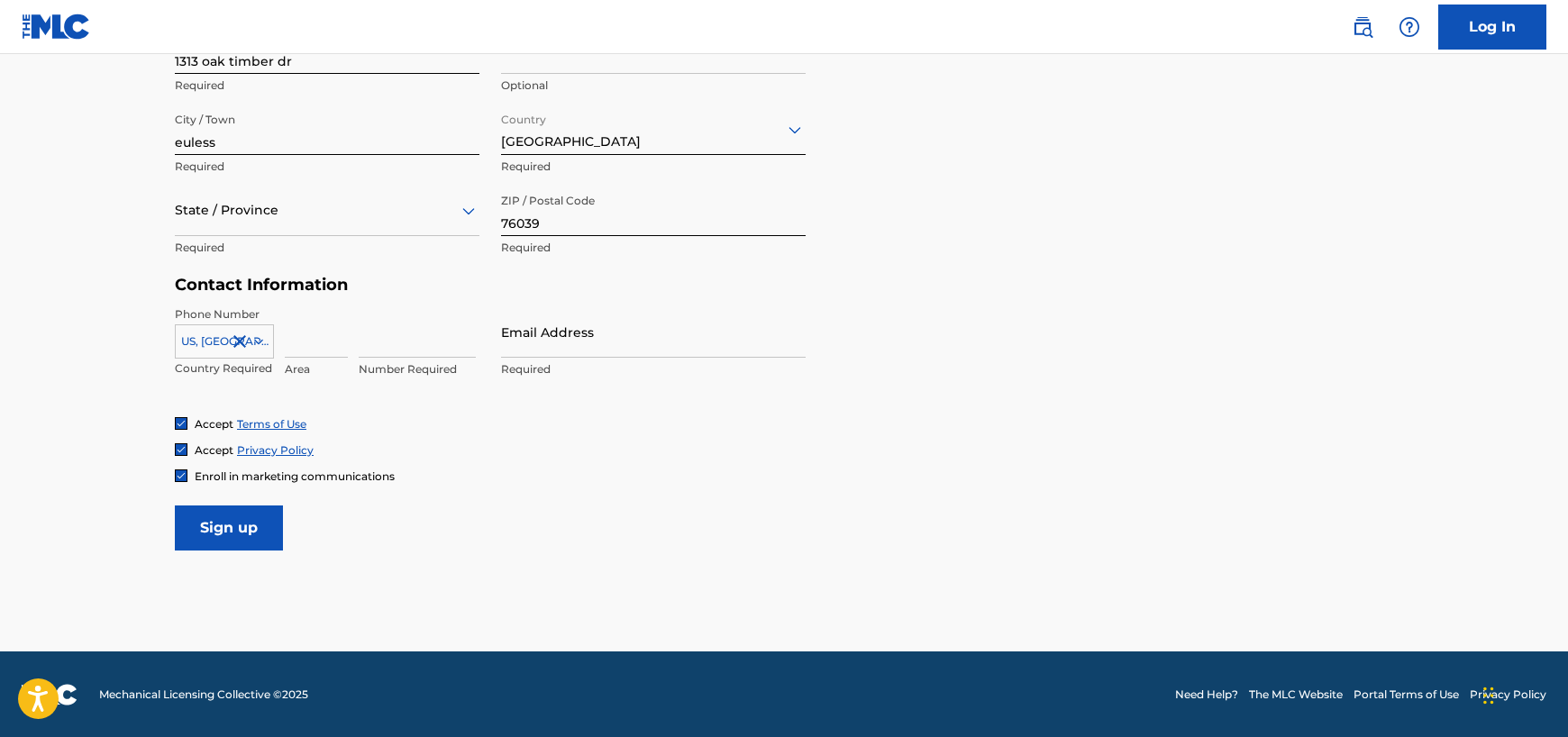
click at [312, 343] on input at bounding box center [316, 331] width 63 height 51
type input "817"
click at [371, 341] on input at bounding box center [417, 331] width 118 height 51
type input "8756456"
click at [599, 337] on input "Email Address" at bounding box center [653, 331] width 304 height 51
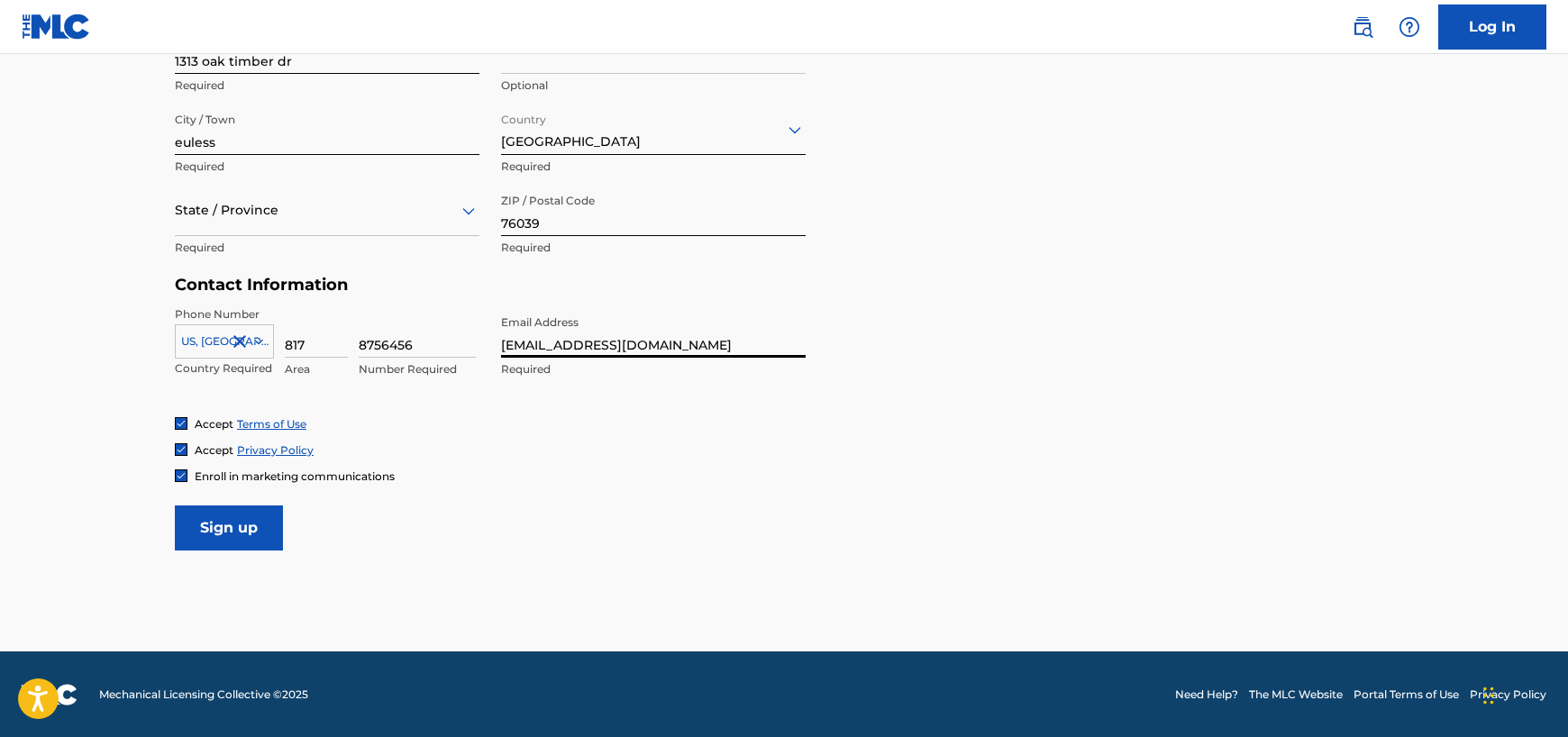
type input "[EMAIL_ADDRESS][DOMAIN_NAME]"
click at [238, 534] on input "Sign up" at bounding box center [229, 528] width 108 height 45
click at [306, 218] on div at bounding box center [327, 210] width 304 height 22
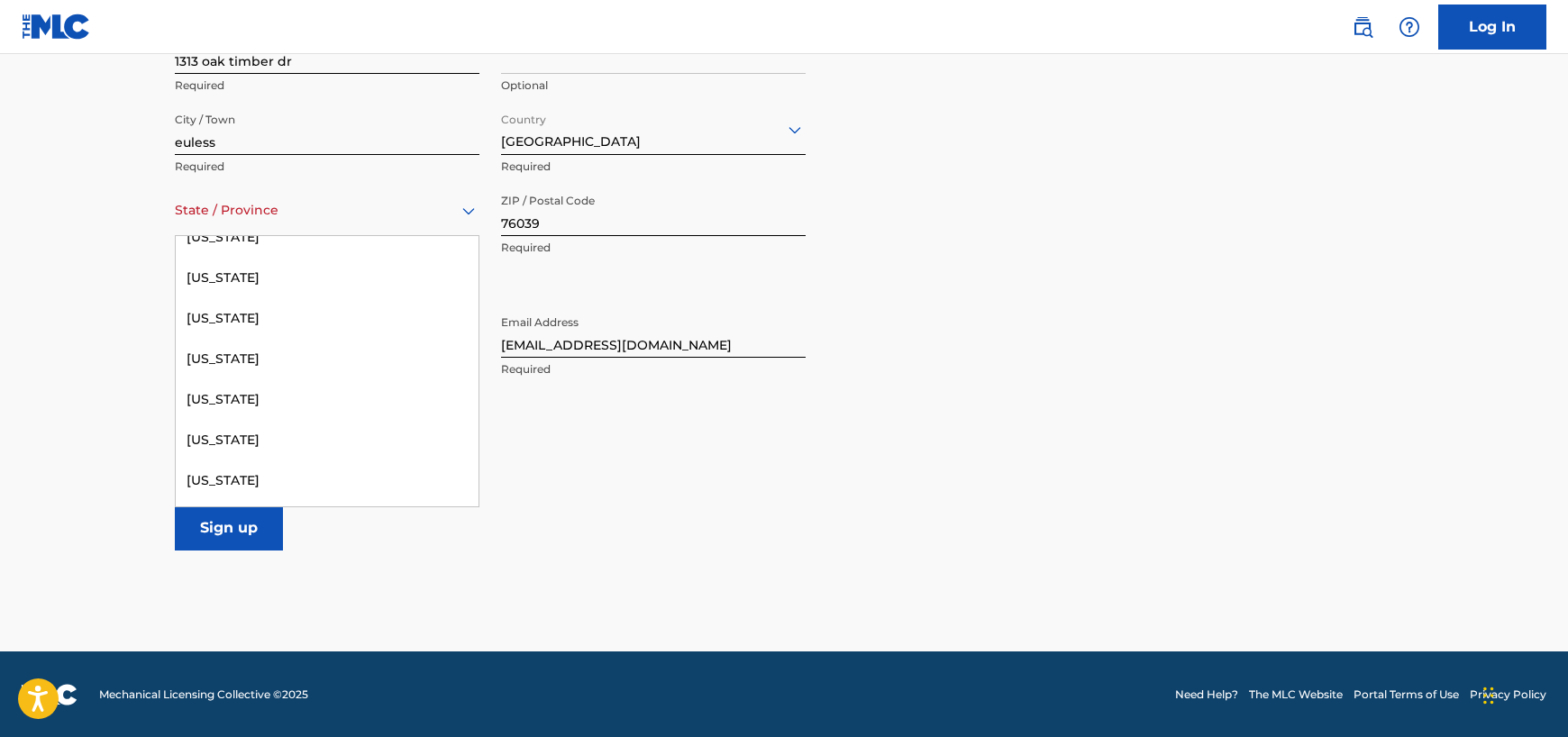
scroll to position [1730, 0]
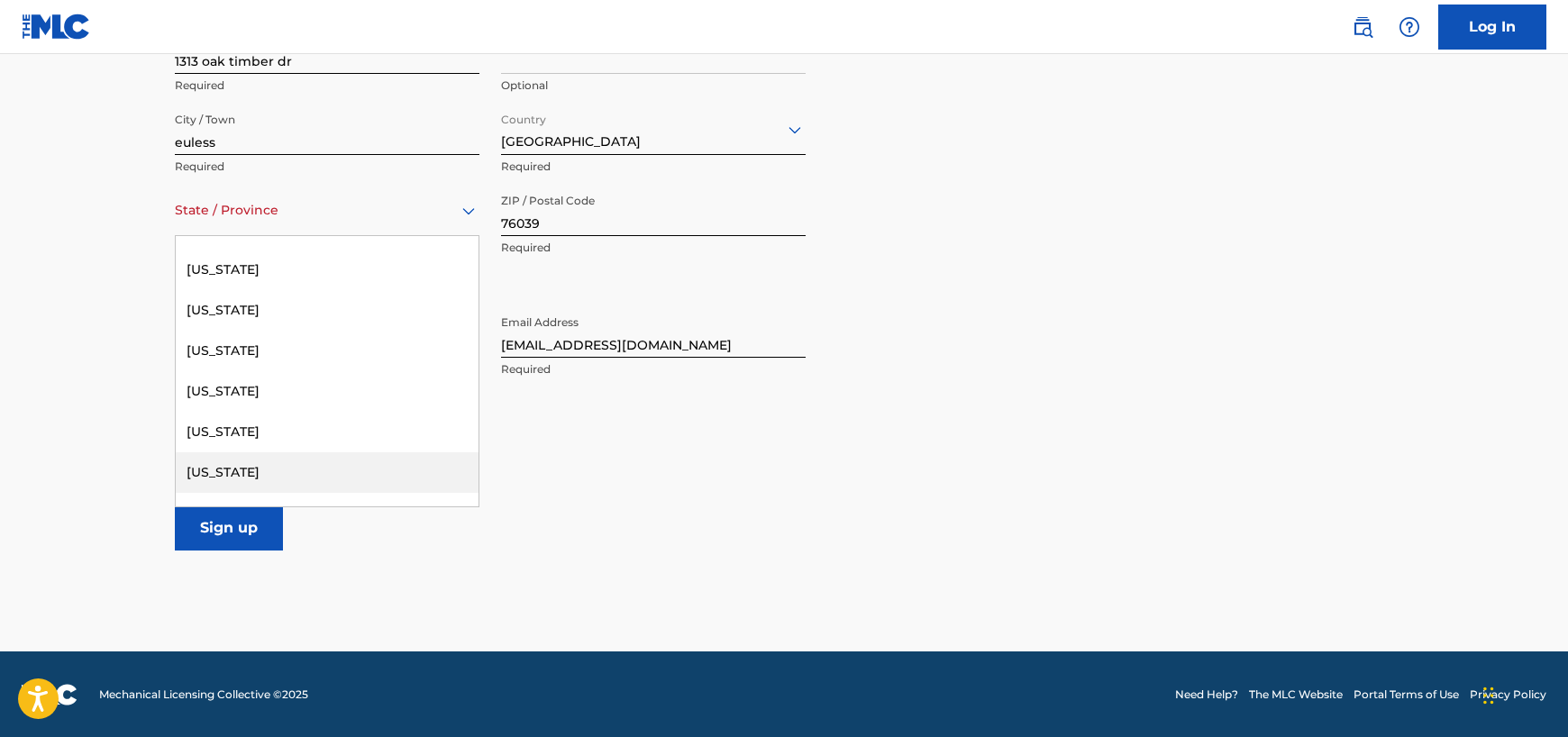
click at [402, 461] on div "[US_STATE]" at bounding box center [327, 472] width 303 height 40
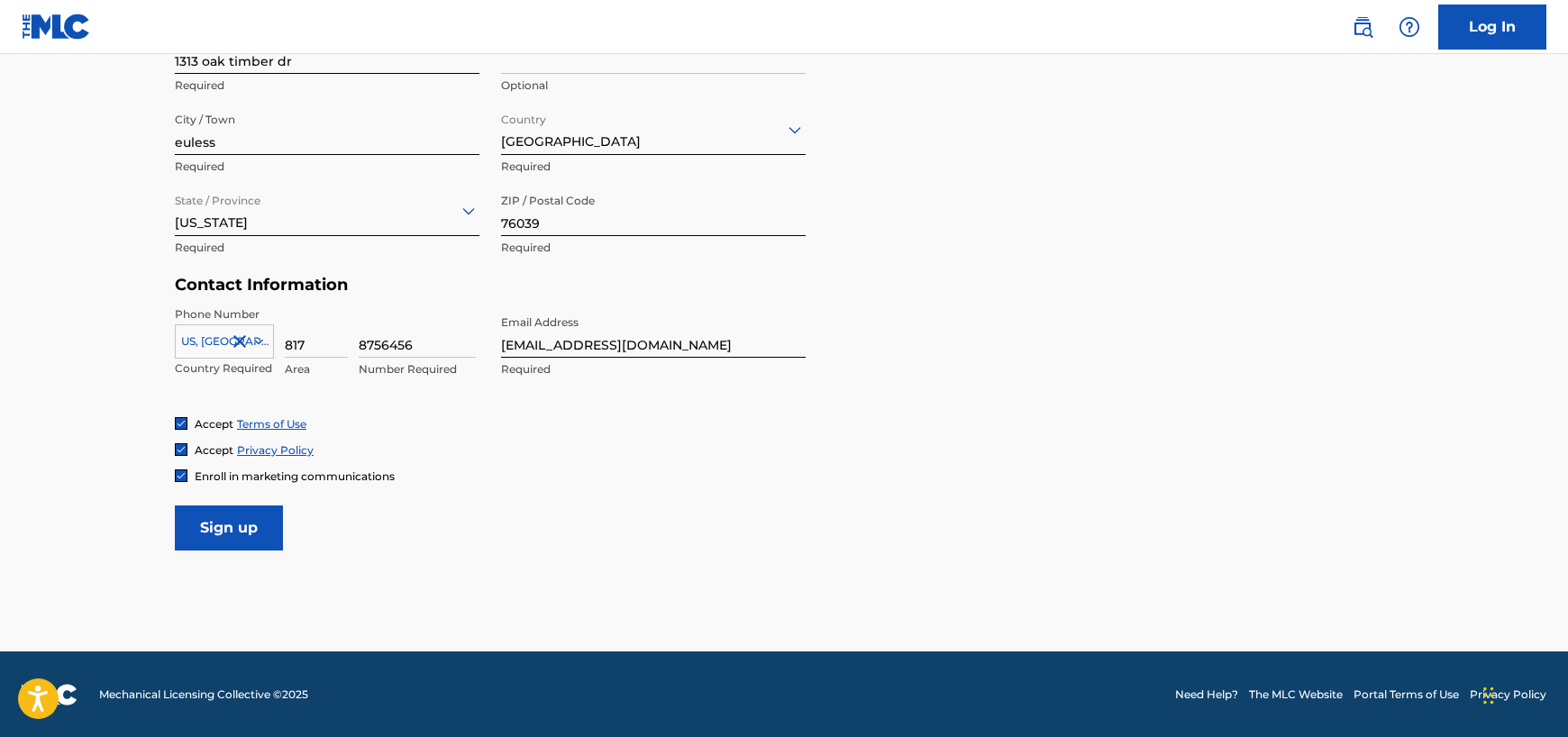
click at [216, 533] on input "Sign up" at bounding box center [229, 528] width 108 height 45
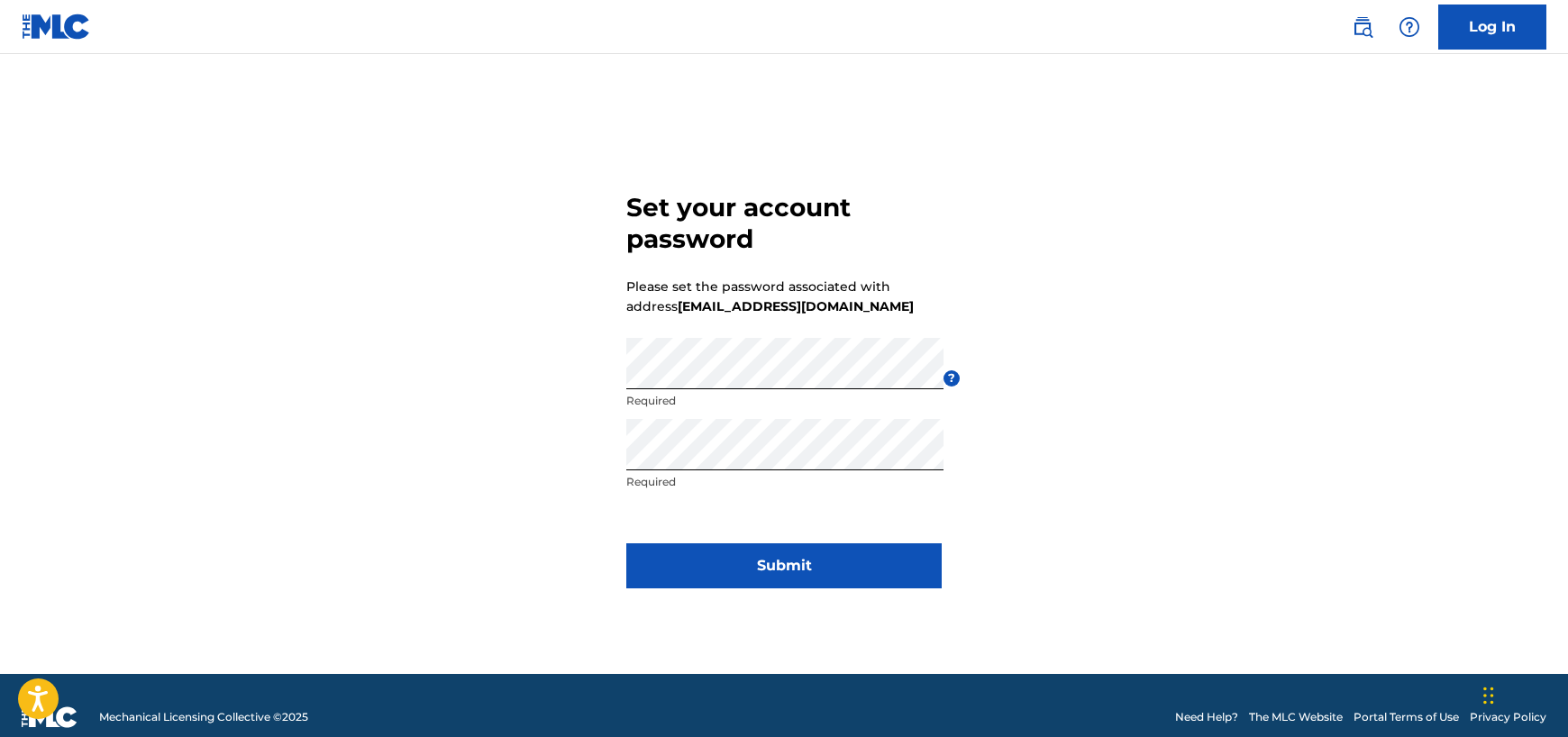
click at [697, 559] on button "Submit" at bounding box center [784, 565] width 315 height 45
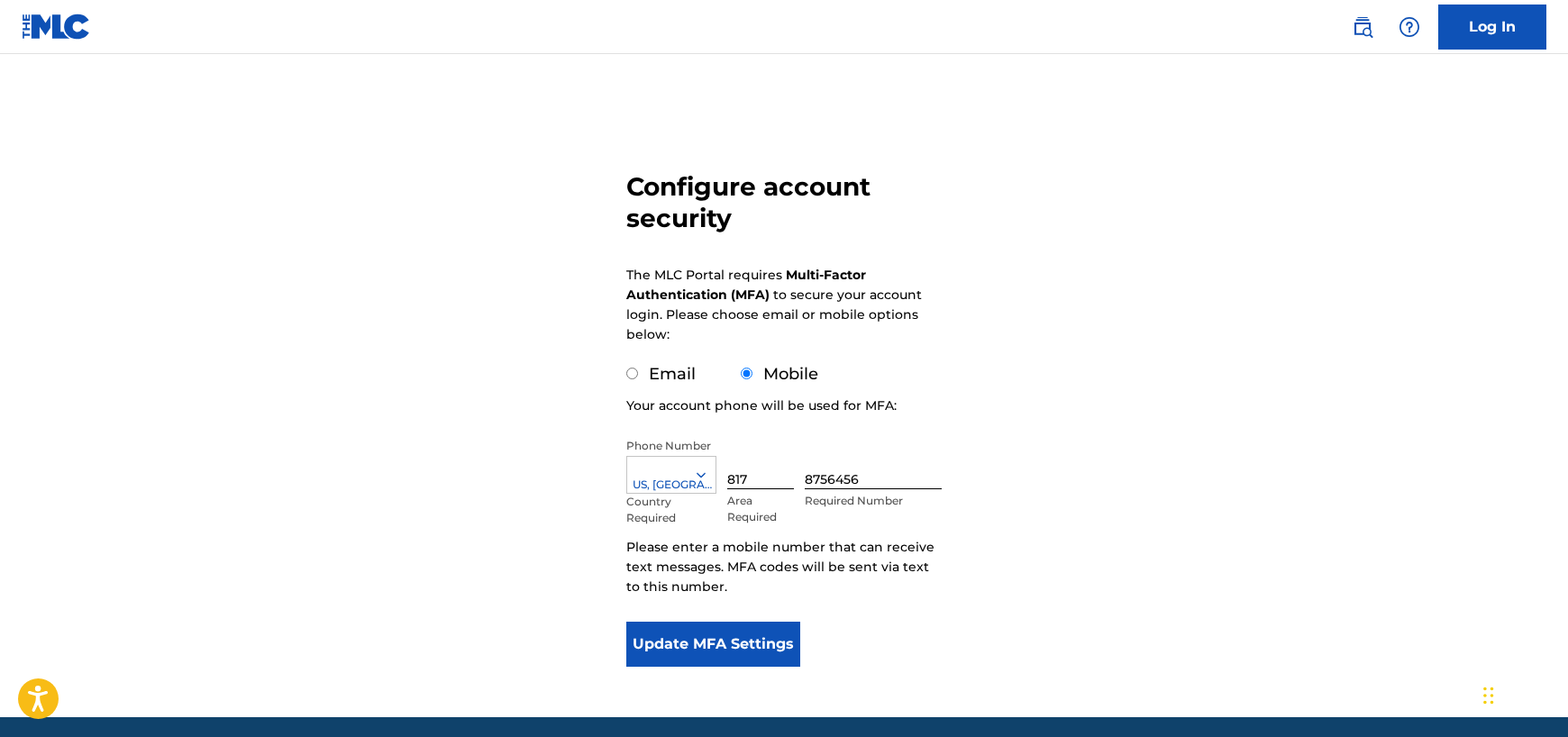
scroll to position [67, 0]
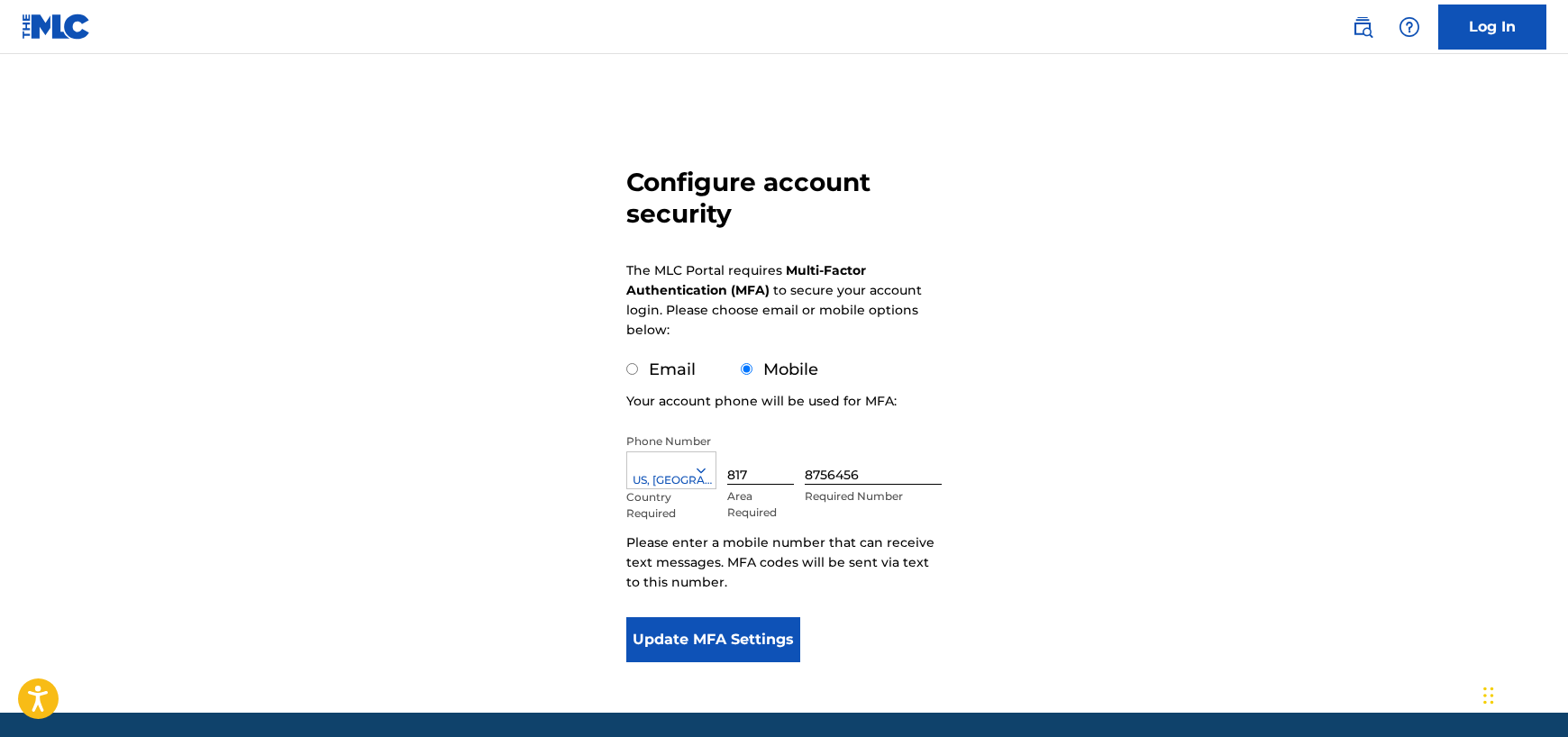
click at [725, 641] on button "Update MFA Settings" at bounding box center [713, 640] width 174 height 45
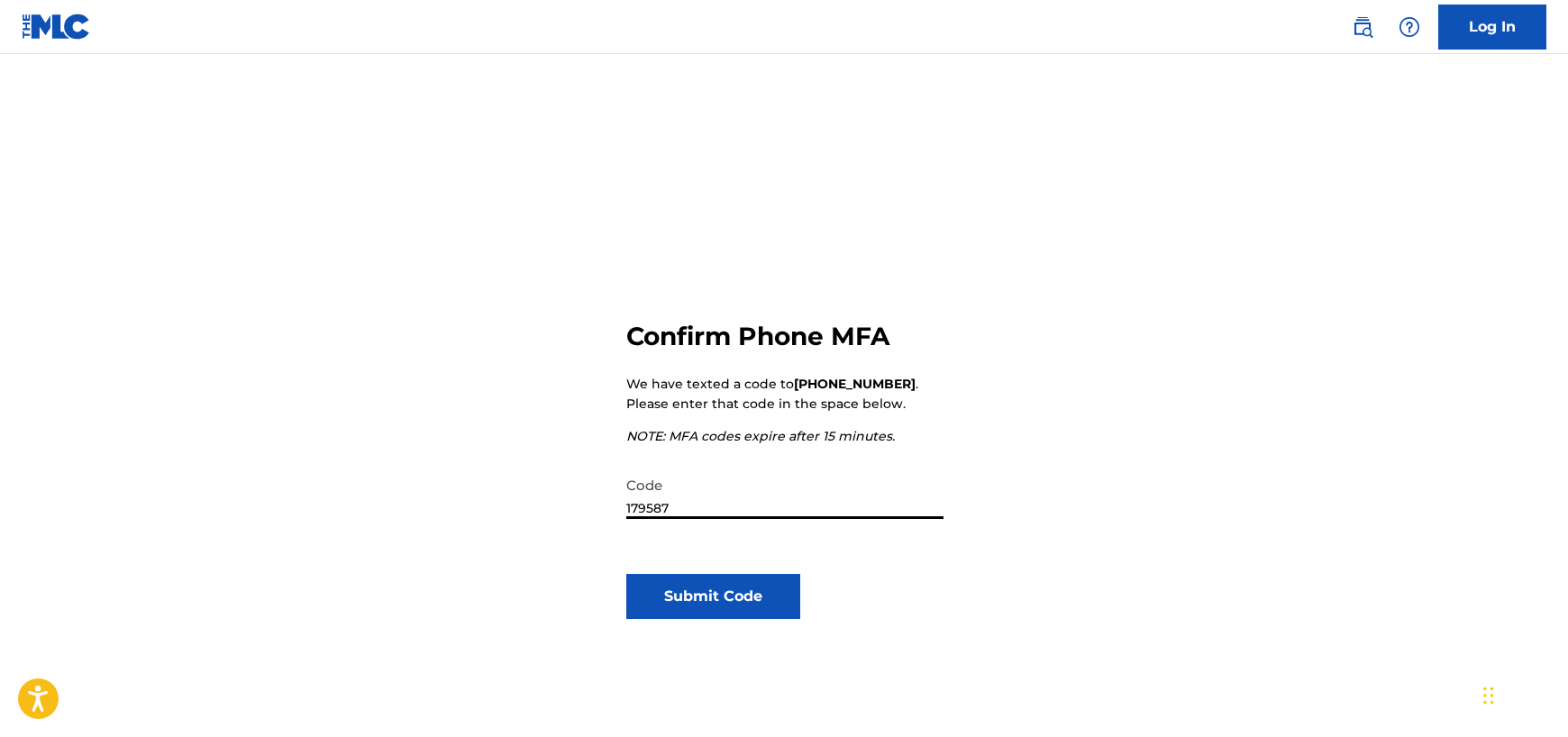
type input "179587"
click at [768, 598] on button "Submit Code" at bounding box center [713, 596] width 174 height 45
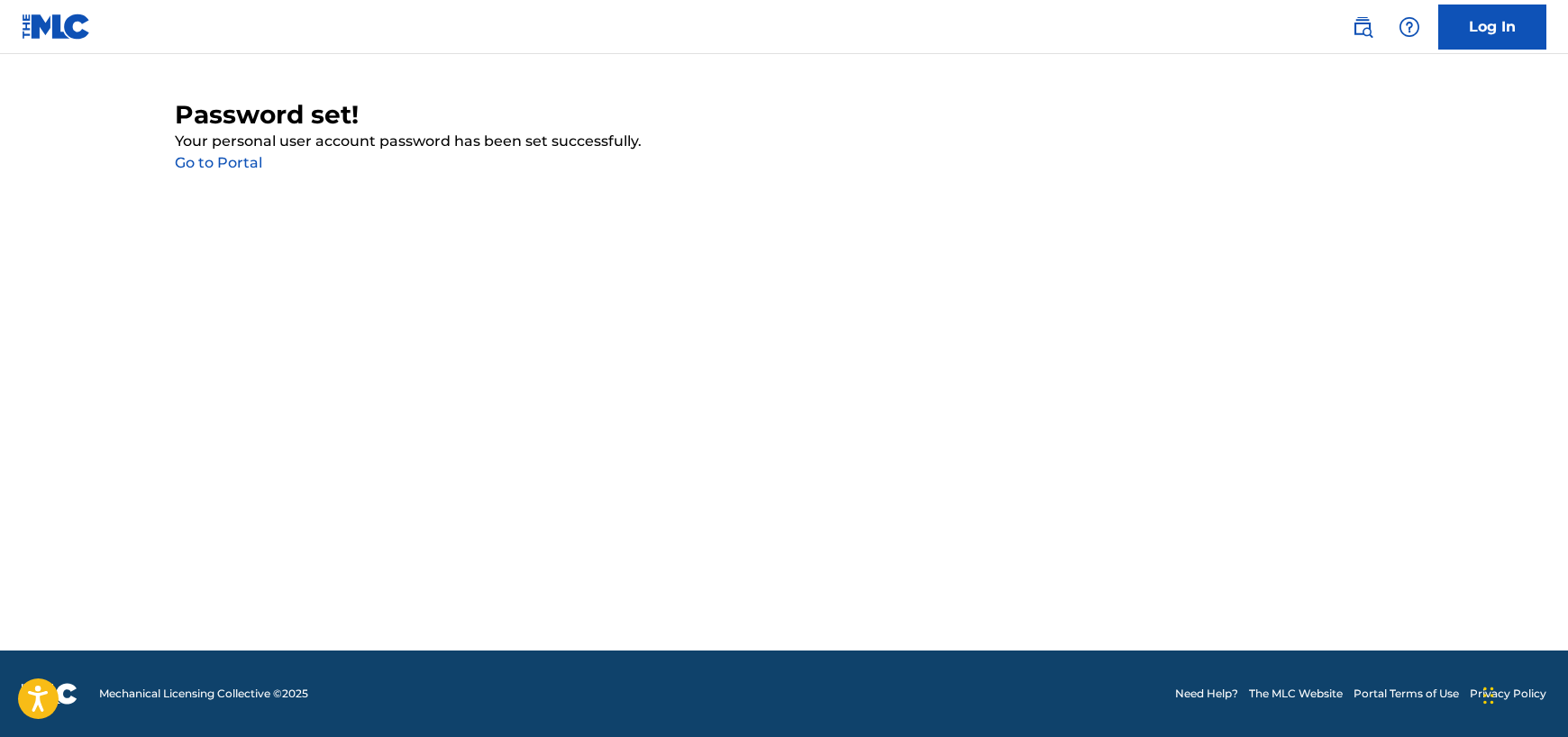
click at [228, 165] on link "Go to Portal" at bounding box center [218, 162] width 88 height 17
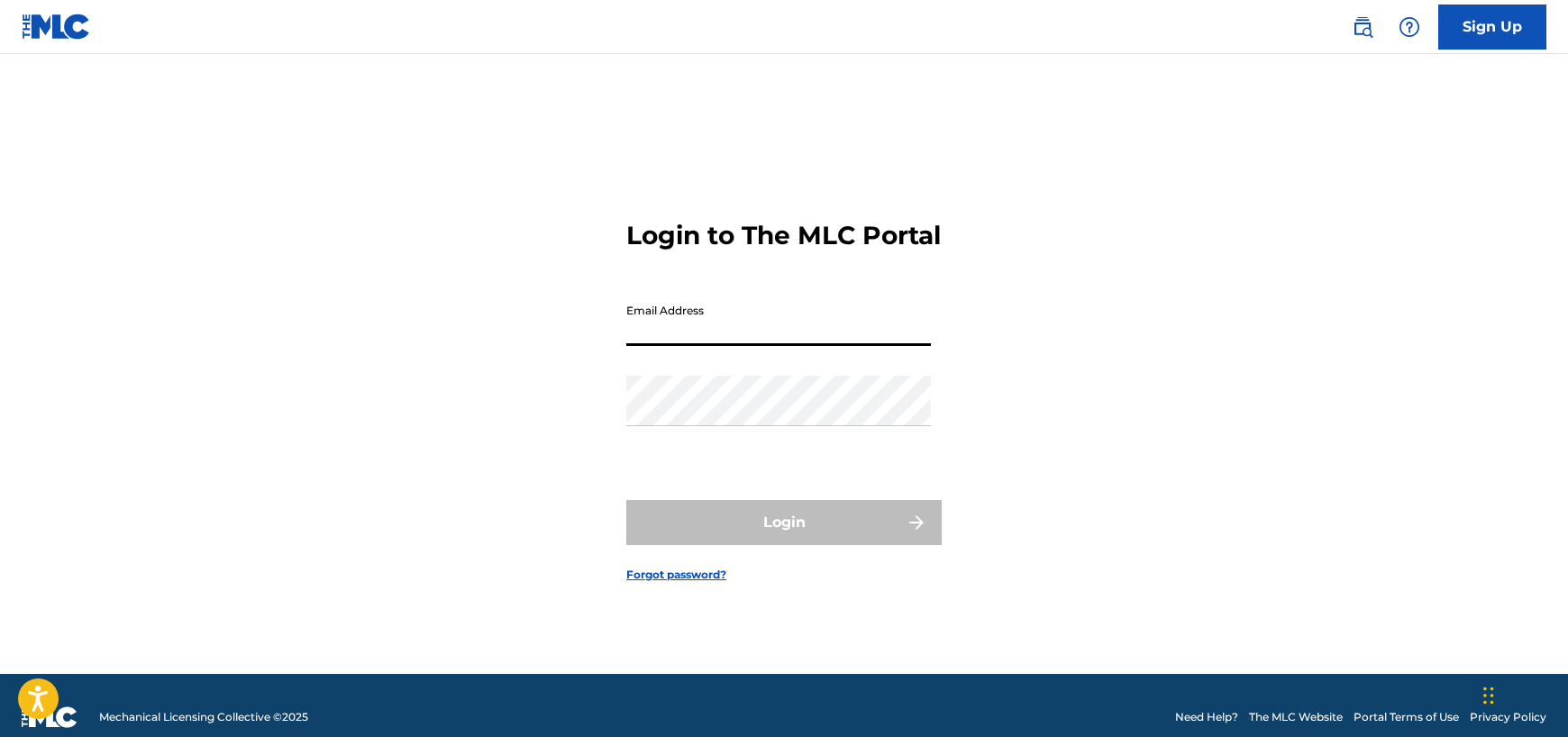
click at [641, 328] on input "Email Address" at bounding box center [778, 320] width 304 height 51
type input "[EMAIL_ADDRESS][DOMAIN_NAME]"
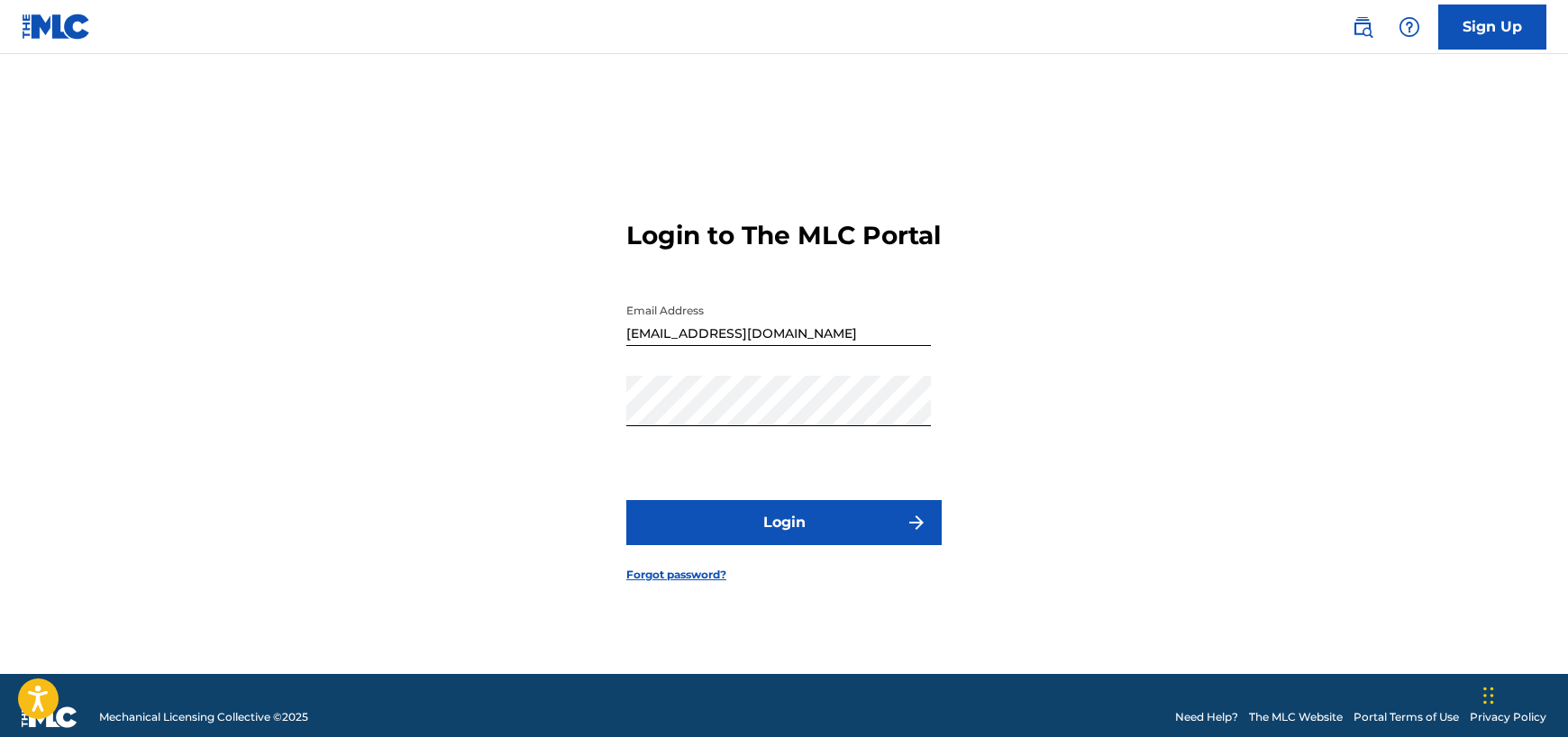
click at [776, 535] on button "Login" at bounding box center [784, 522] width 315 height 45
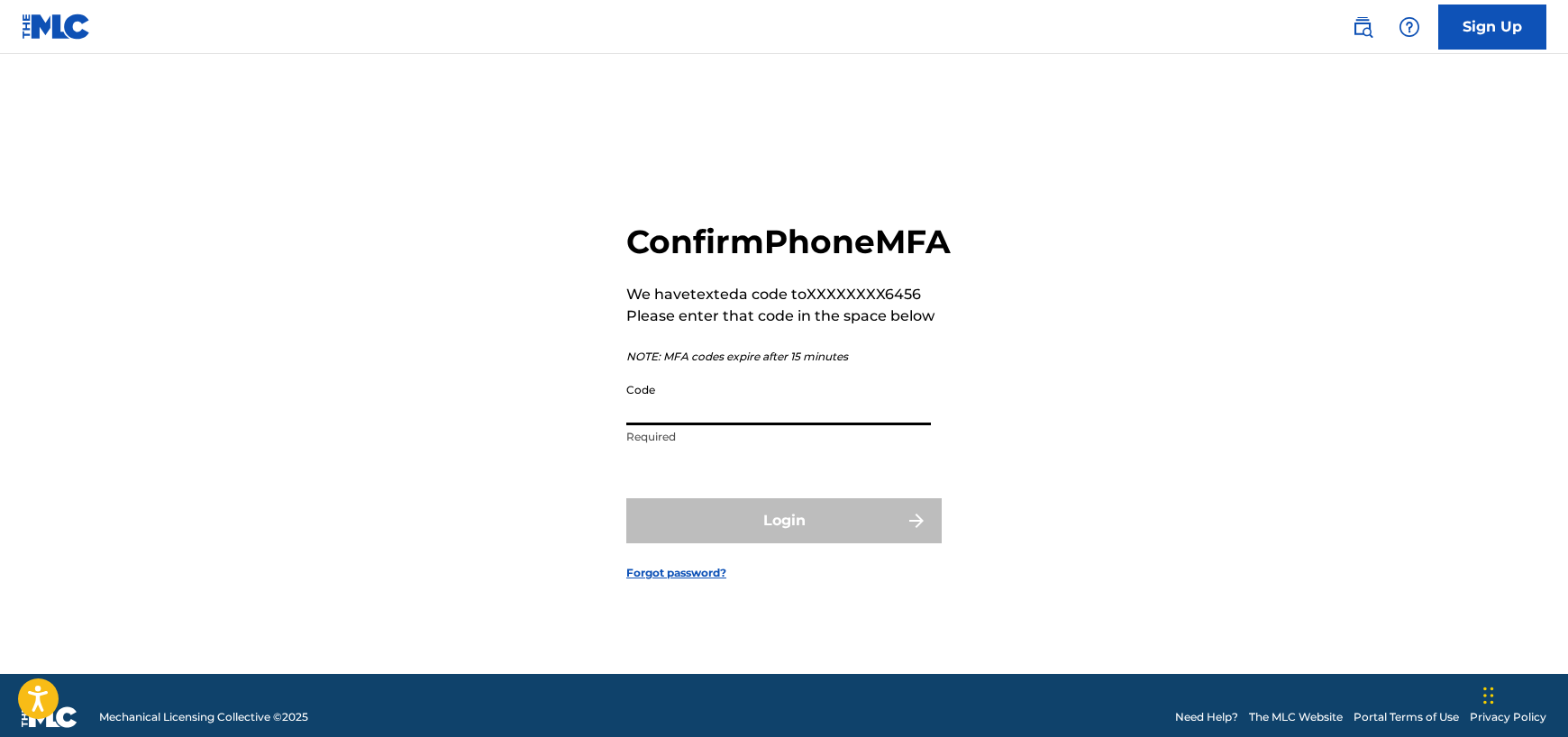
click at [792, 423] on input "Code" at bounding box center [778, 399] width 304 height 51
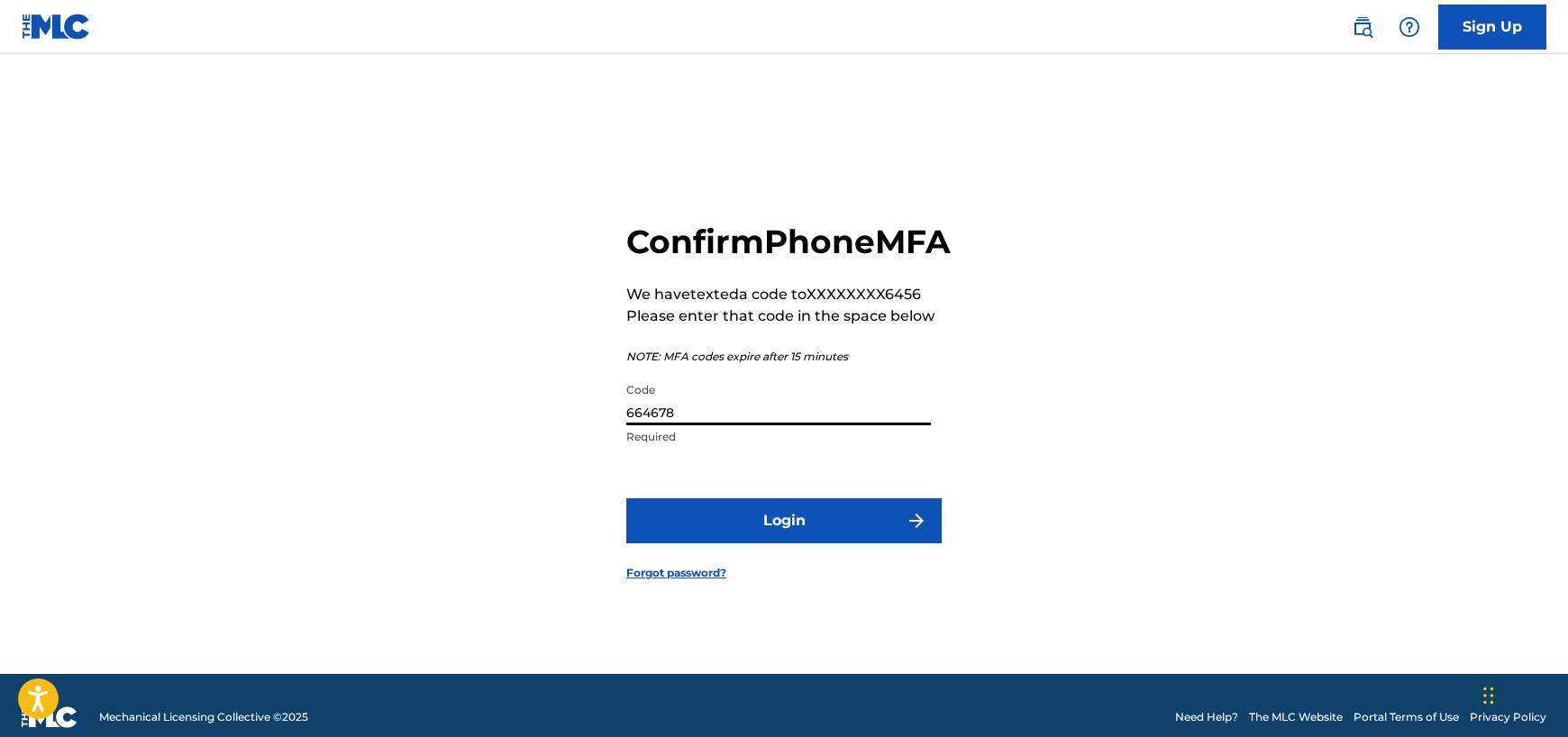
type input "664678"
click at [804, 540] on button "Login" at bounding box center [784, 521] width 315 height 45
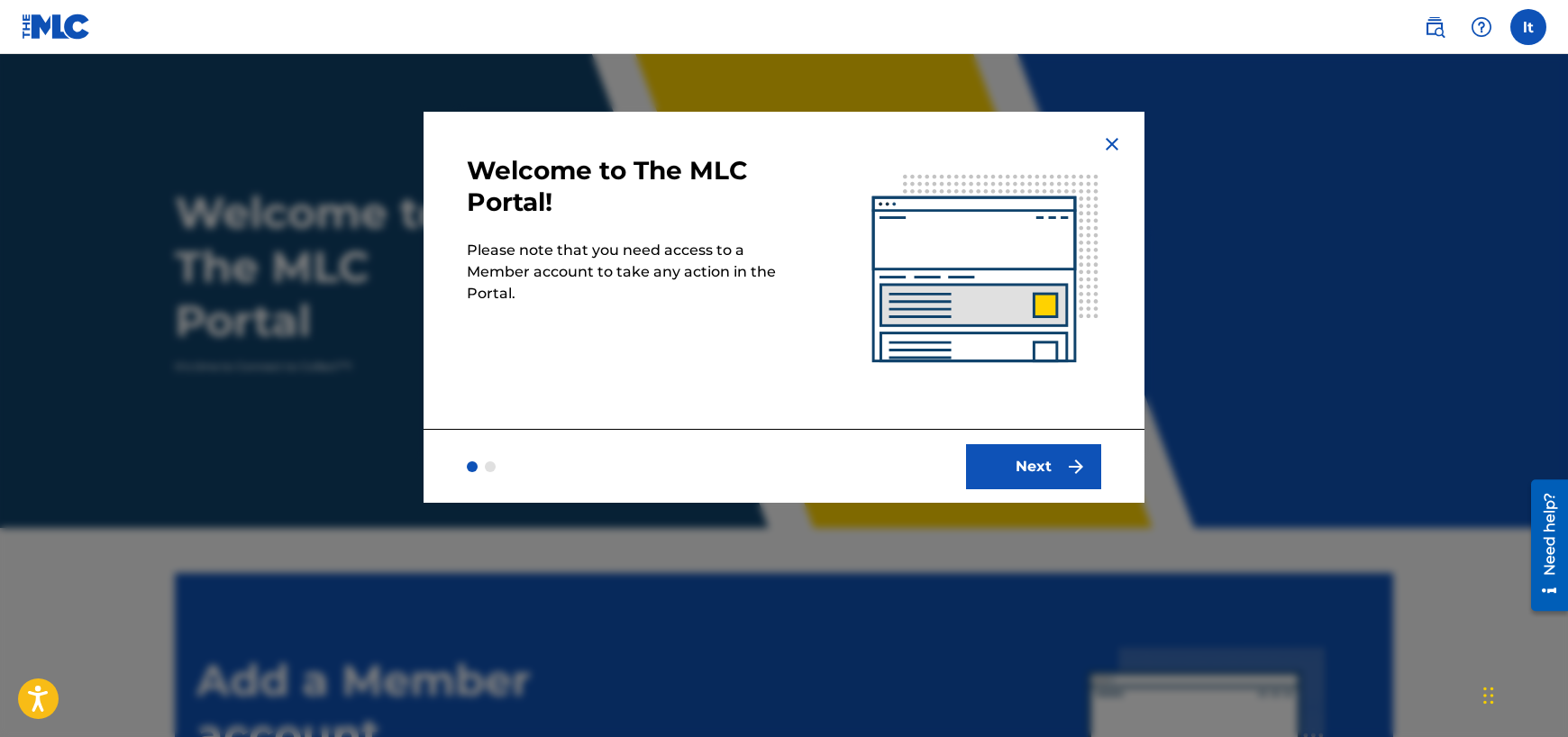
click at [1035, 477] on button "Next" at bounding box center [1033, 466] width 135 height 45
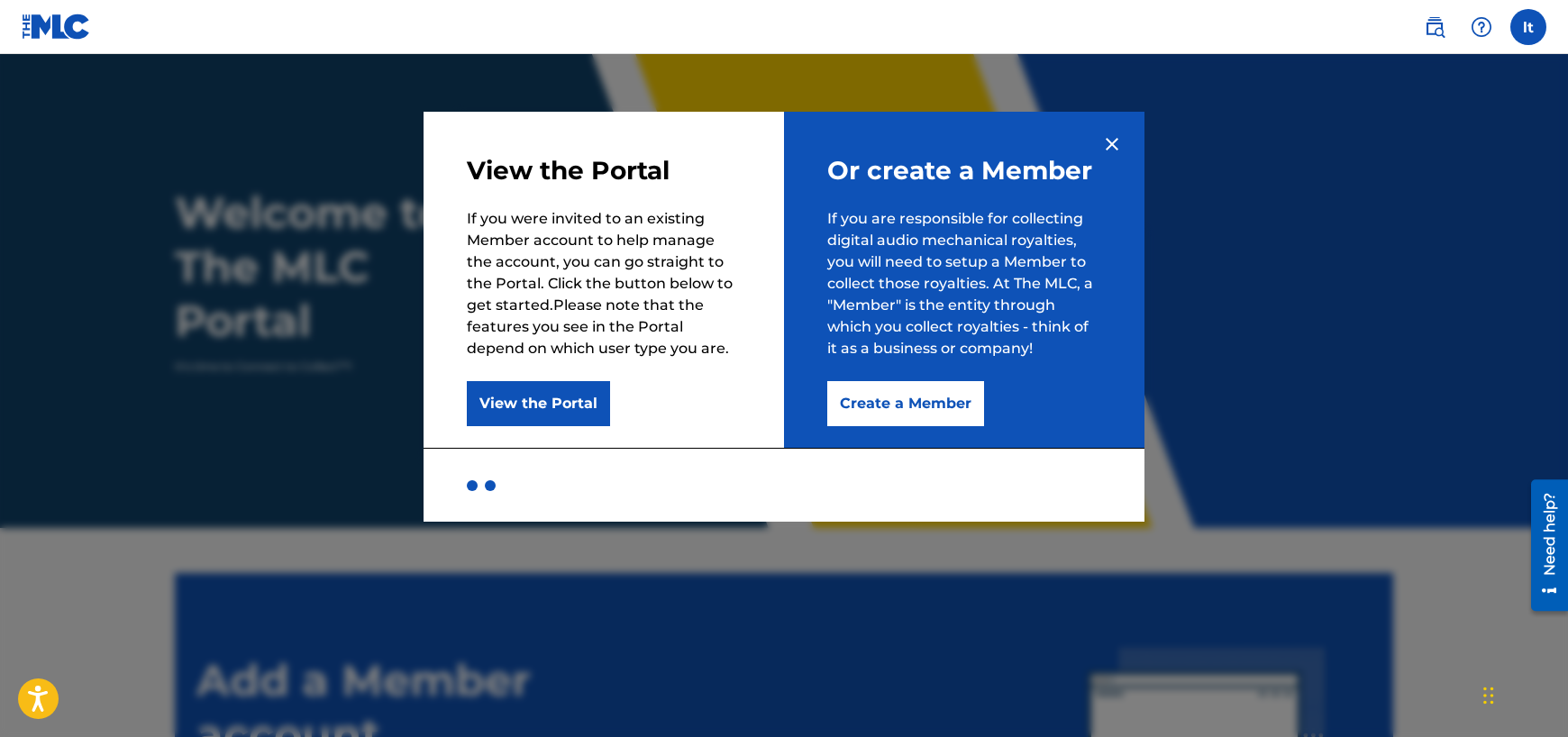
click at [560, 406] on button "View the Portal" at bounding box center [539, 404] width 144 height 45
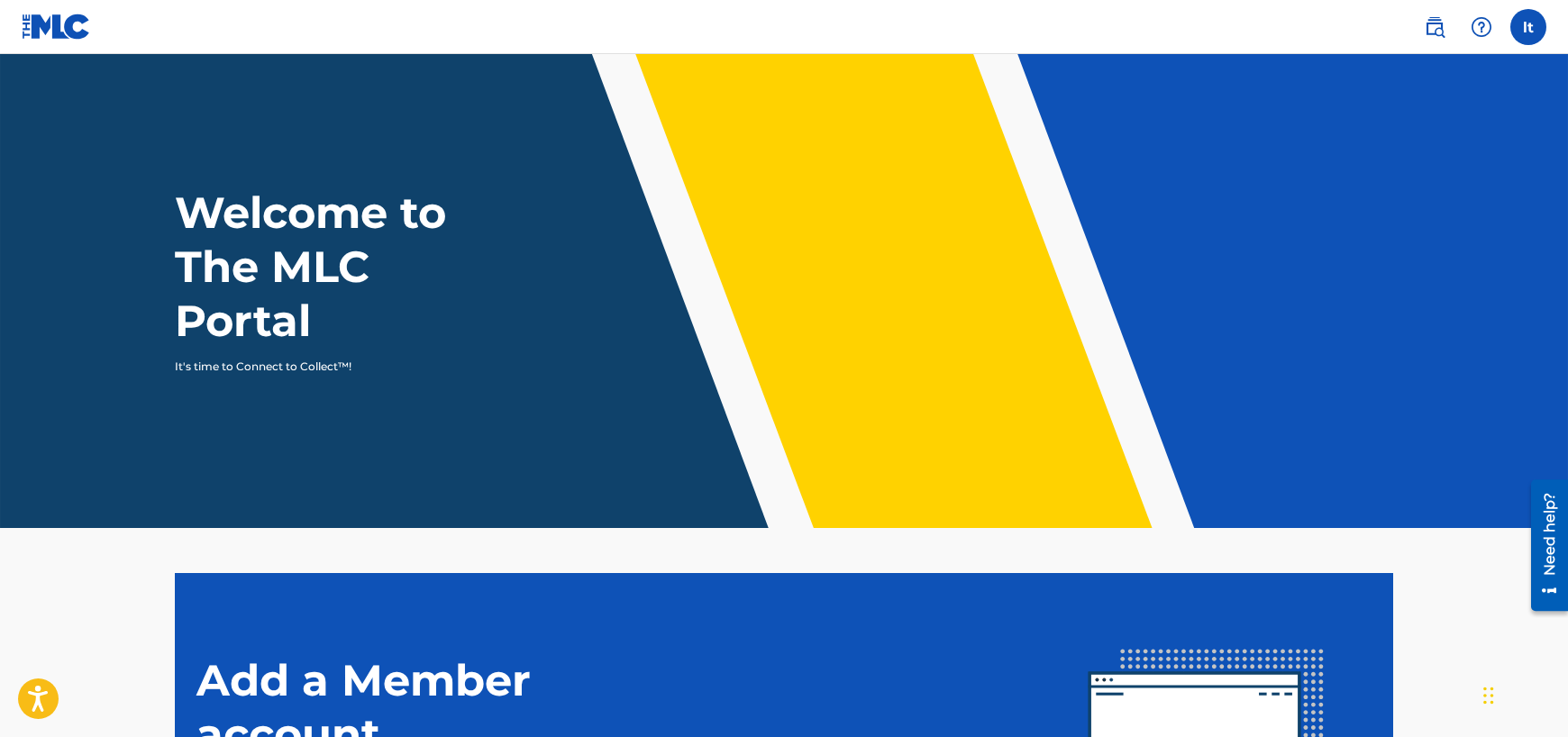
click at [1531, 30] on label at bounding box center [1529, 27] width 36 height 36
click at [1529, 27] on input "lt larry thalken larrythalkenmusic@gmail.com Notification Preferences Profile L…" at bounding box center [1529, 27] width 0 height 0
click at [1227, 150] on header "Welcome to The MLC Portal It's time to Connect to Collect™!" at bounding box center [784, 291] width 1568 height 474
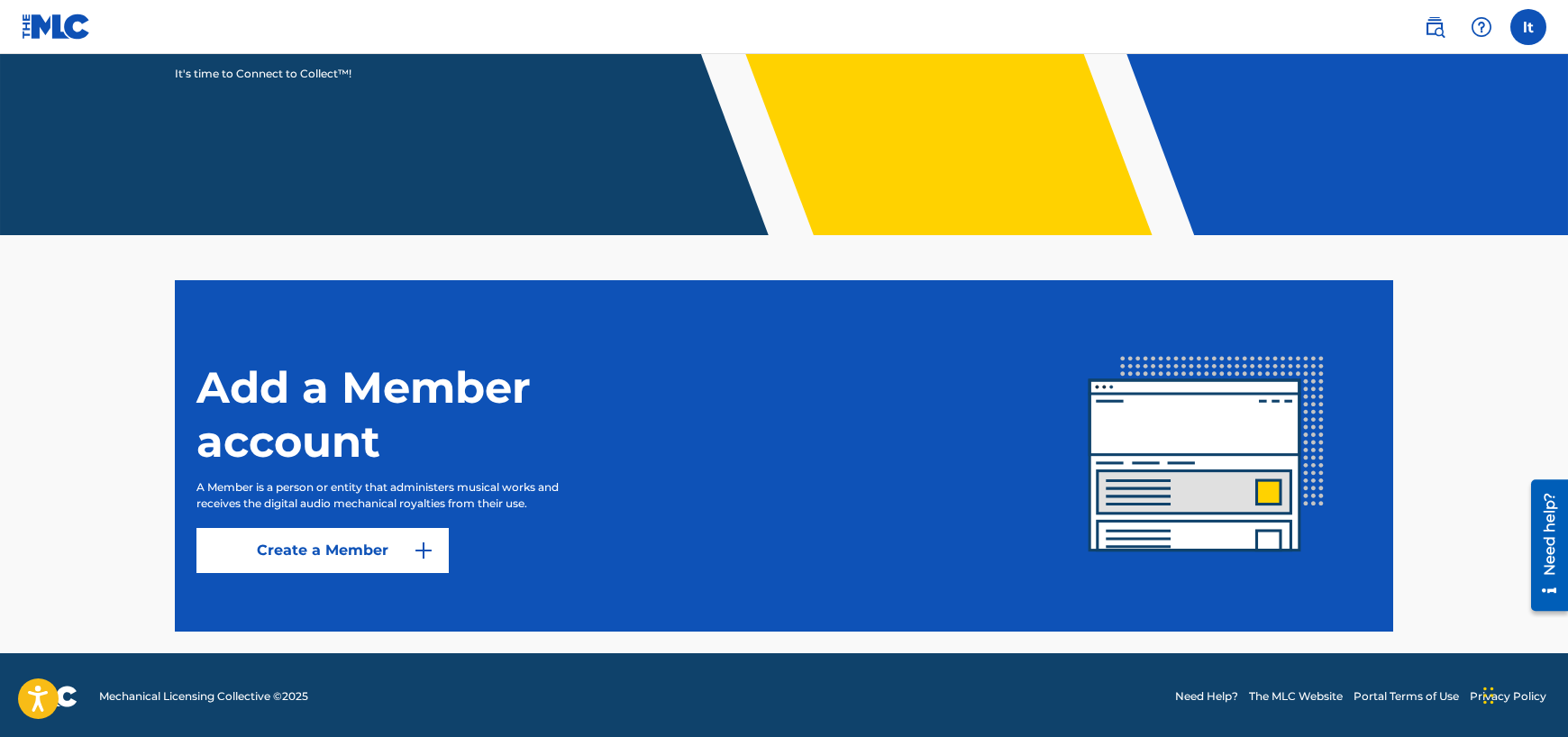
scroll to position [295, 0]
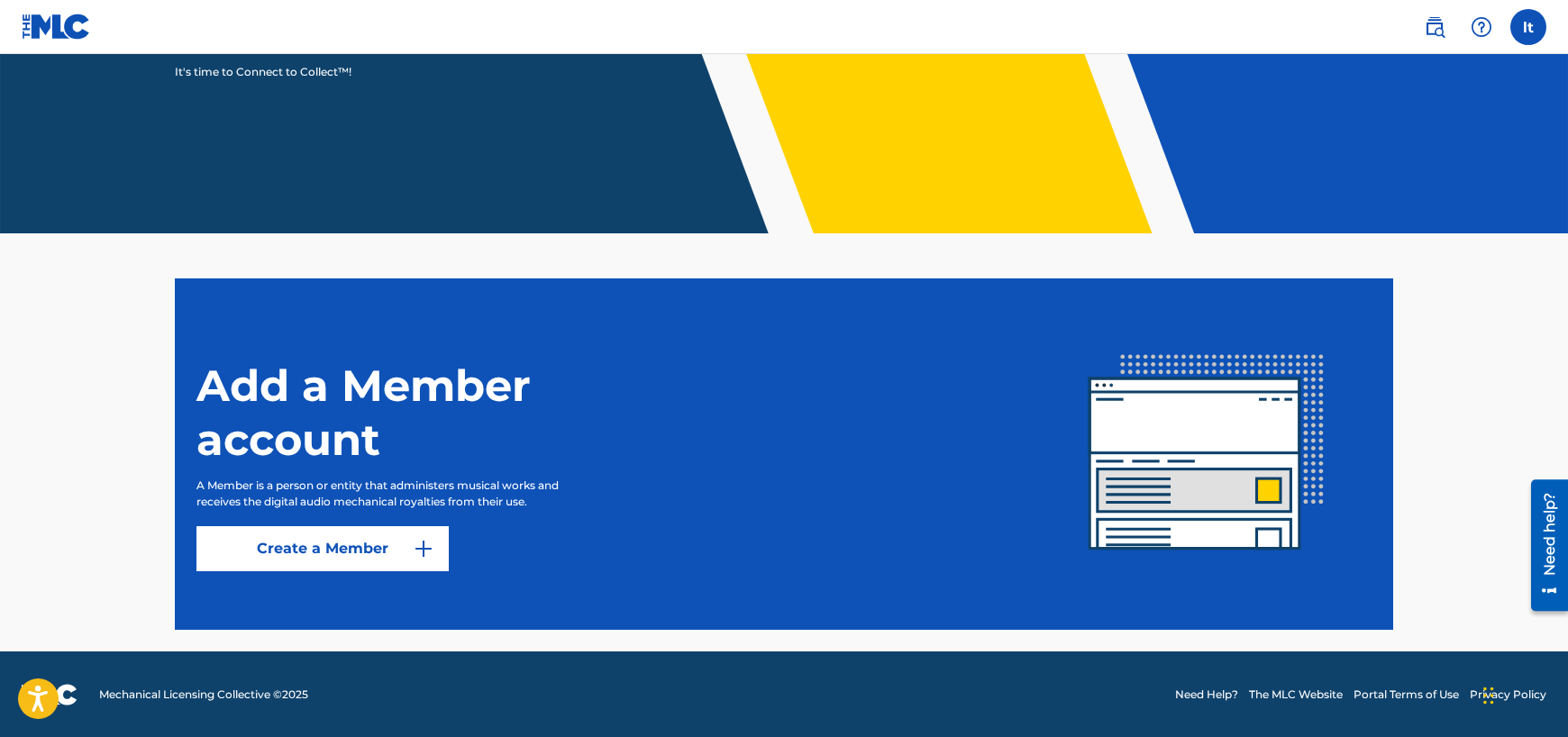
click at [423, 549] on img at bounding box center [423, 549] width 21 height 21
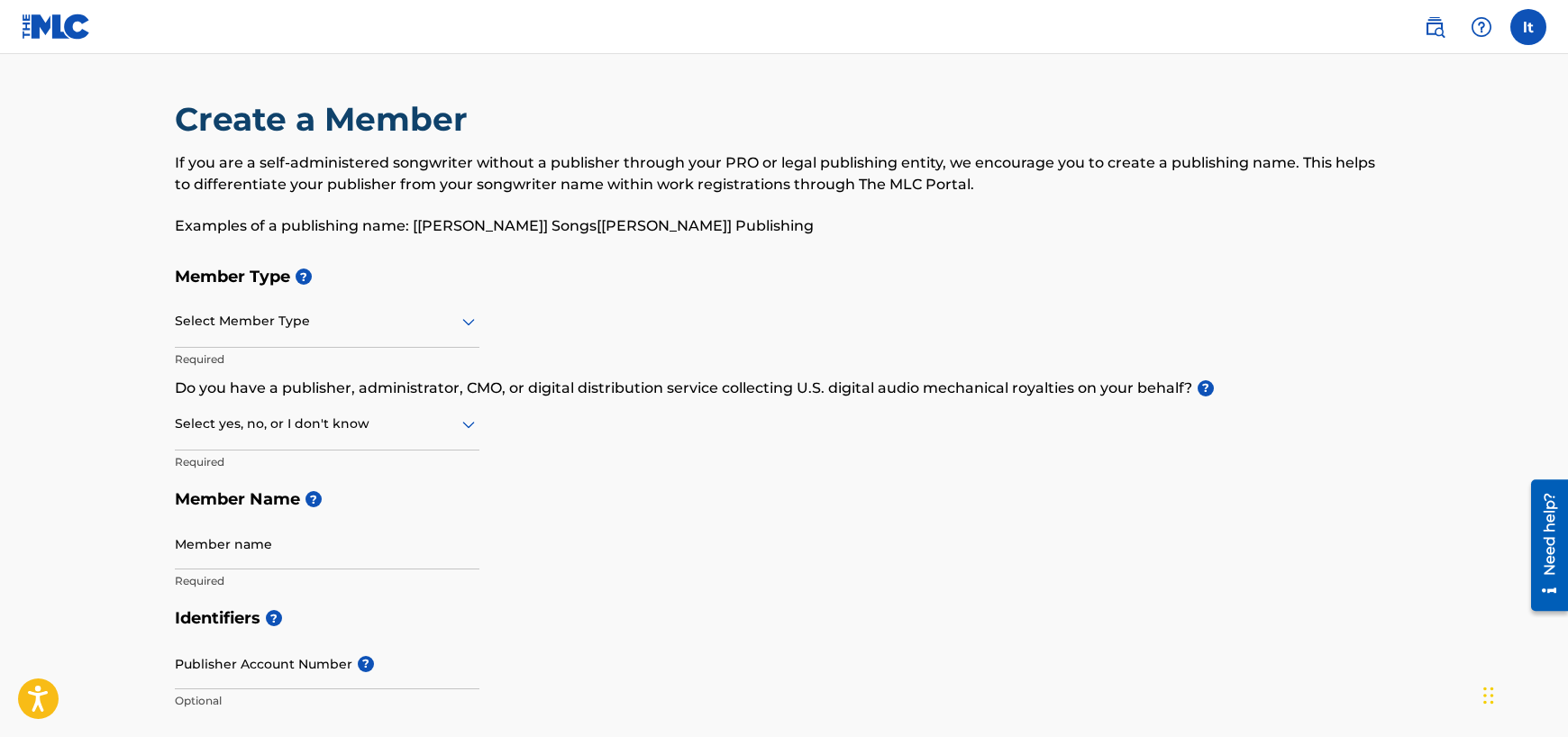
click at [321, 329] on div at bounding box center [327, 321] width 304 height 22
click at [572, 494] on h5 "Member Name ?" at bounding box center [784, 500] width 1219 height 39
